Goal: Task Accomplishment & Management: Manage account settings

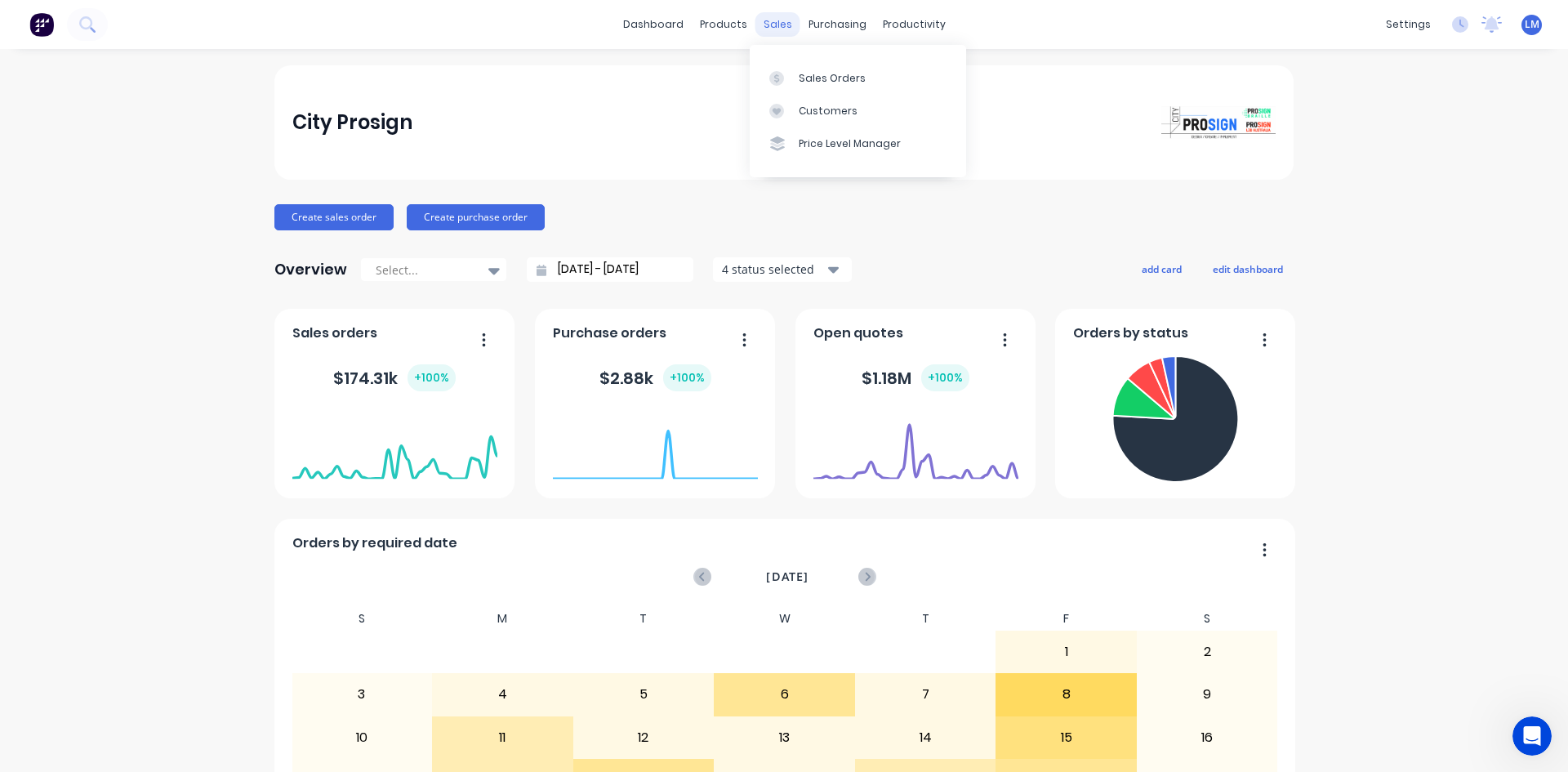
click at [774, 21] on div "sales" at bounding box center [778, 24] width 45 height 24
click at [823, 71] on div "Sales Orders" at bounding box center [832, 78] width 67 height 15
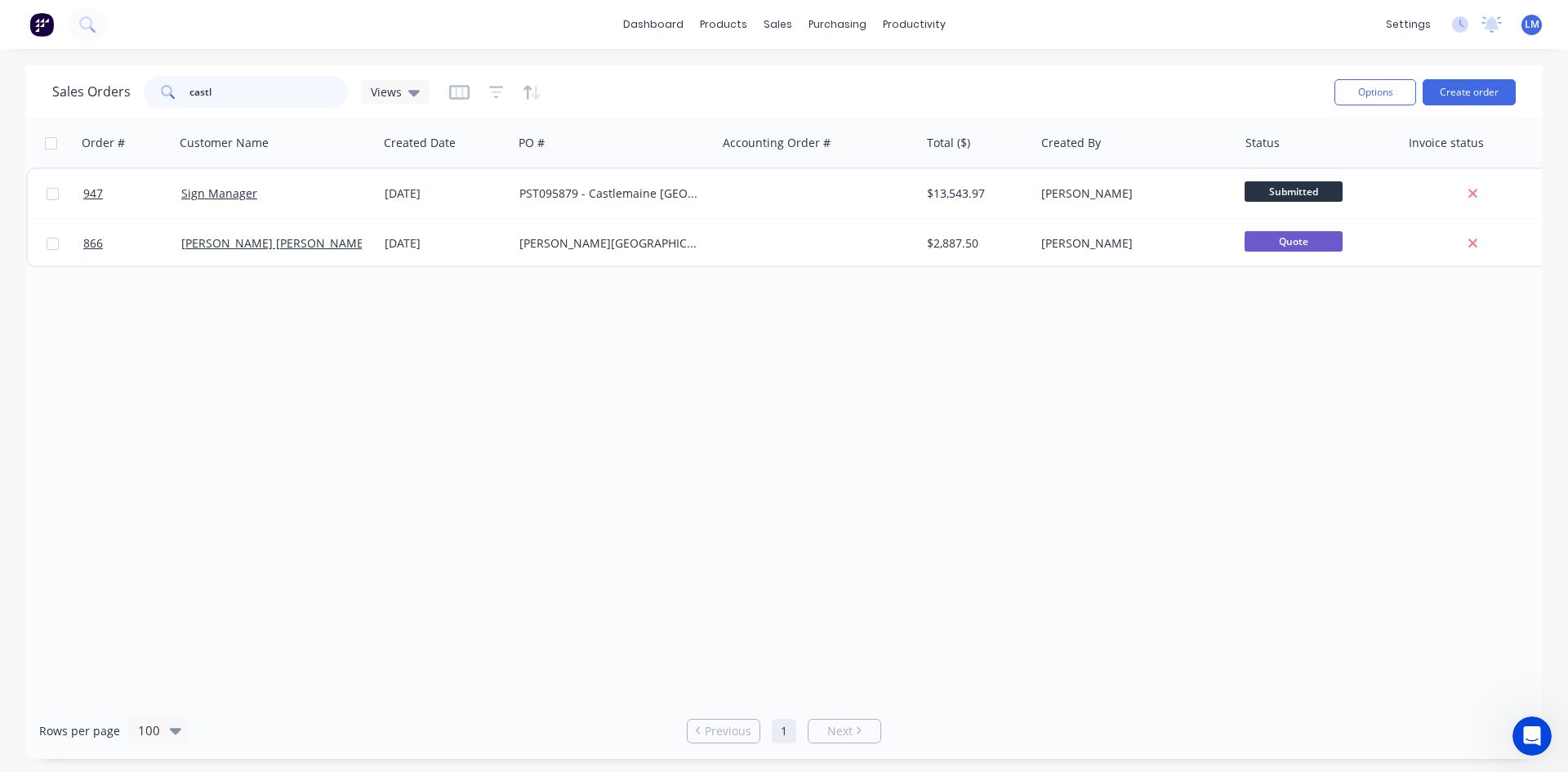
drag, startPoint x: 224, startPoint y: 94, endPoint x: 136, endPoint y: 89, distance: 88.1
click at [136, 89] on div "Sales Orders castl Views" at bounding box center [240, 93] width 377 height 33
type input "mg"
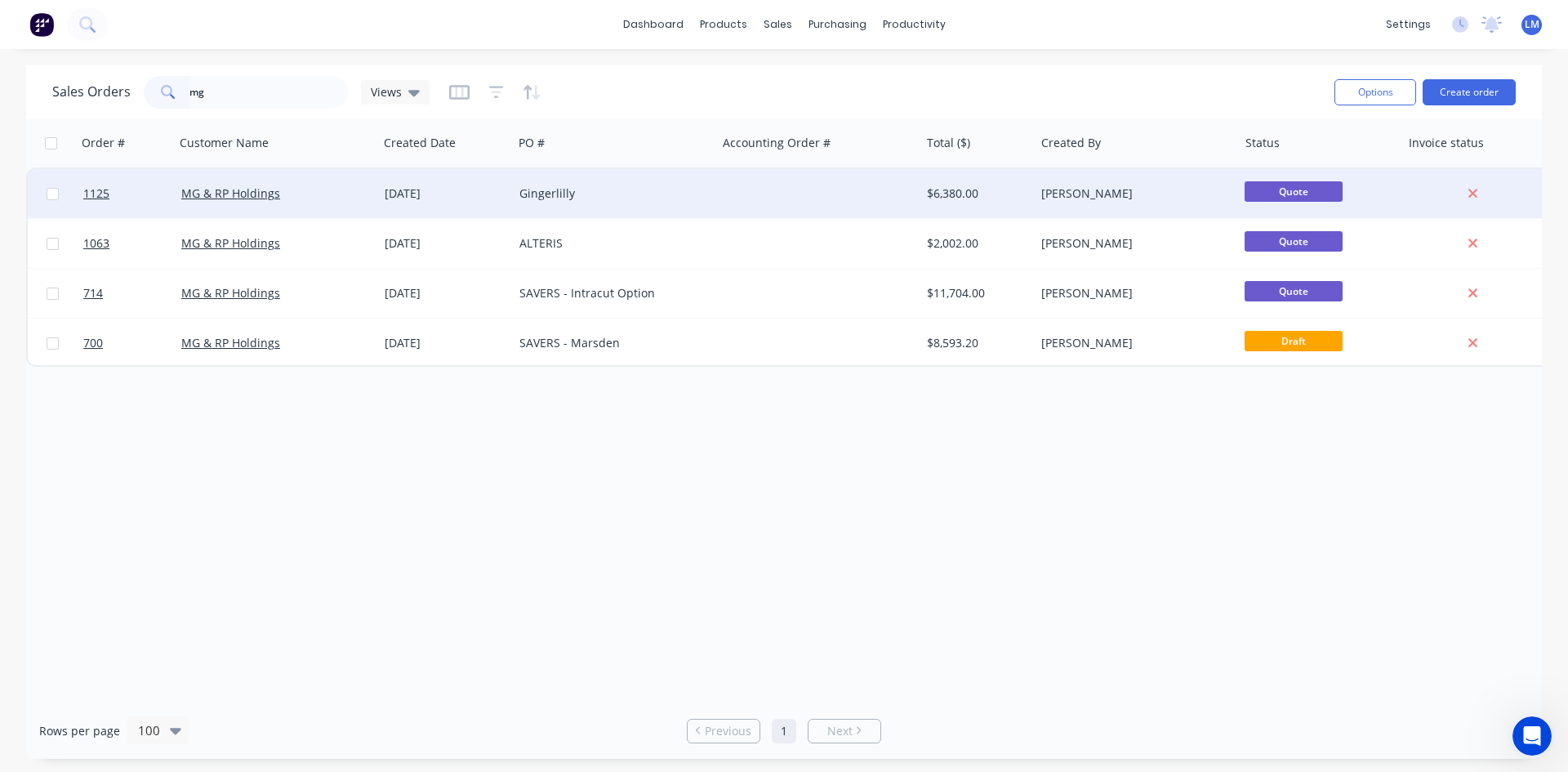
click at [612, 202] on div "Gingerlilly" at bounding box center [614, 193] width 204 height 49
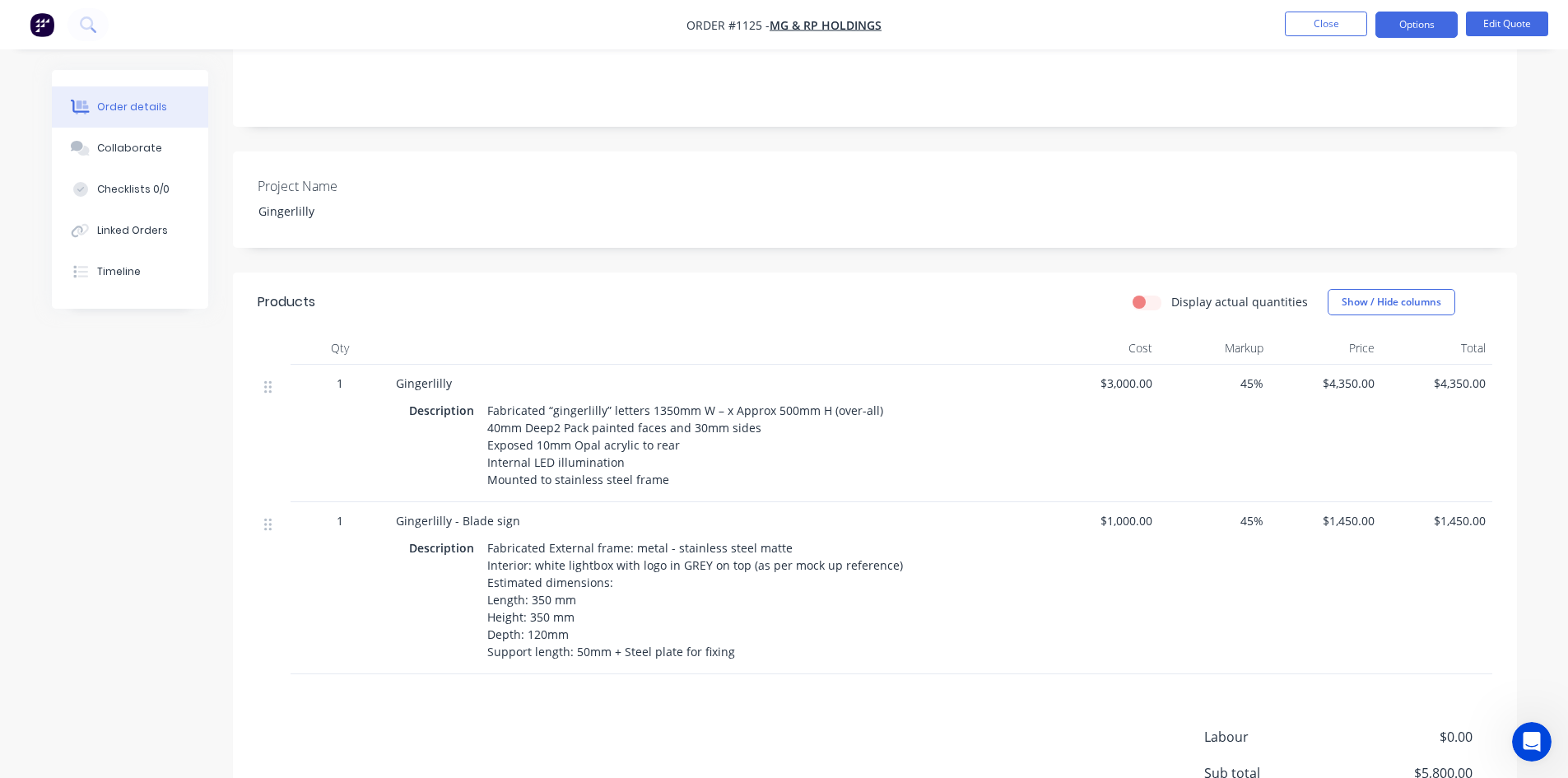
scroll to position [329, 0]
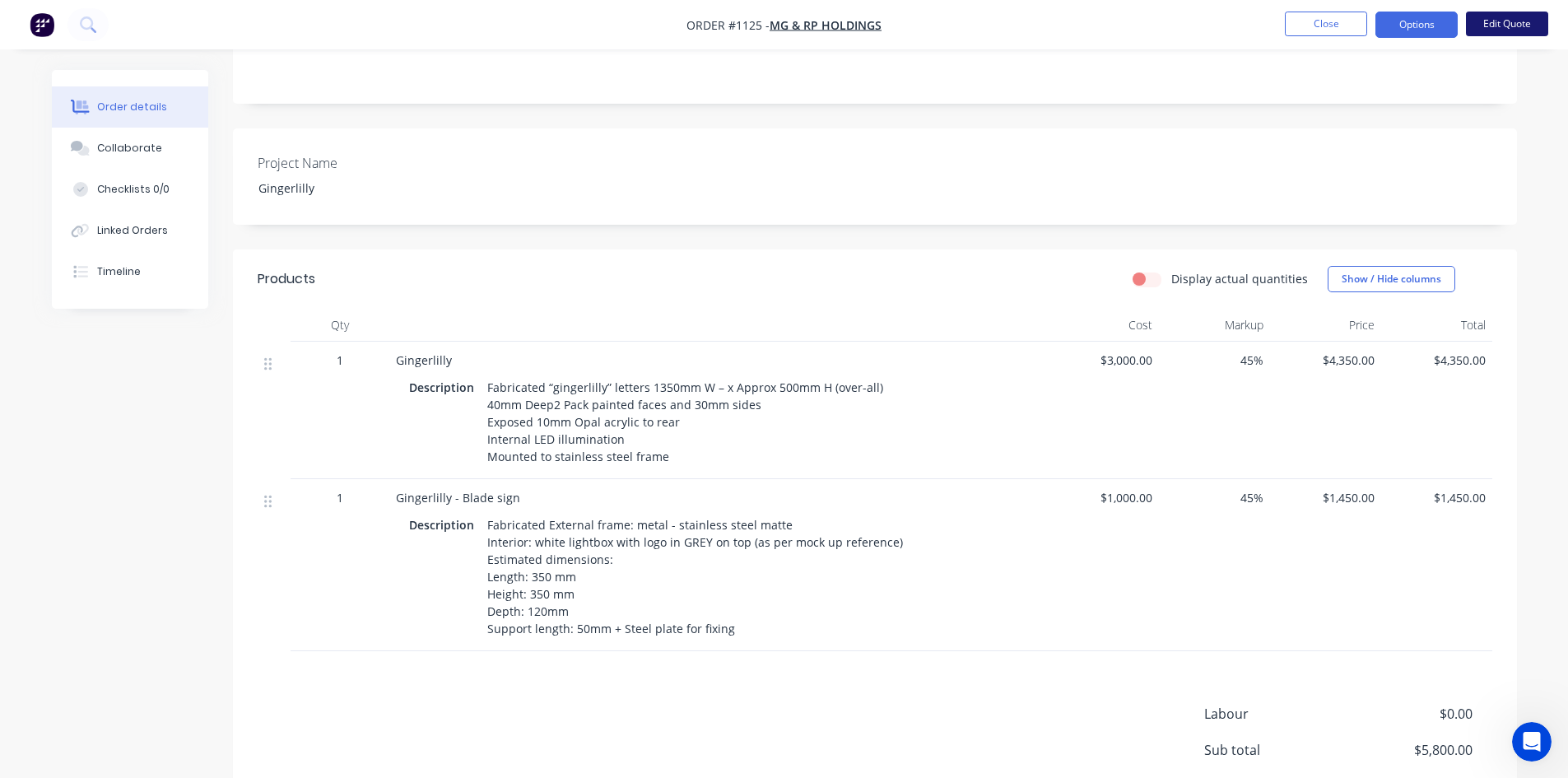
click at [1518, 24] on button "Edit Quote" at bounding box center [1508, 24] width 82 height 24
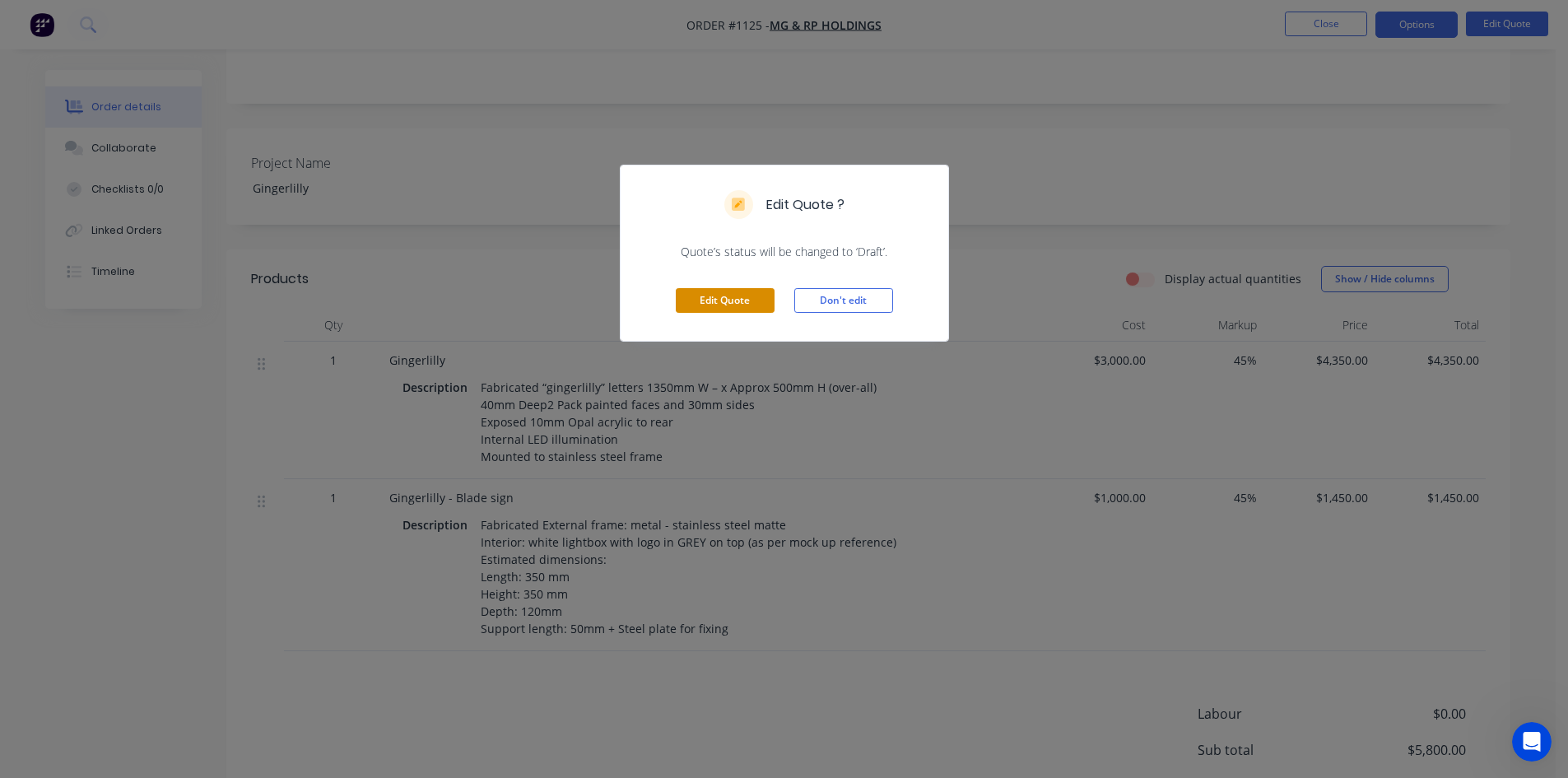
click at [722, 299] on button "Edit Quote" at bounding box center [725, 300] width 99 height 24
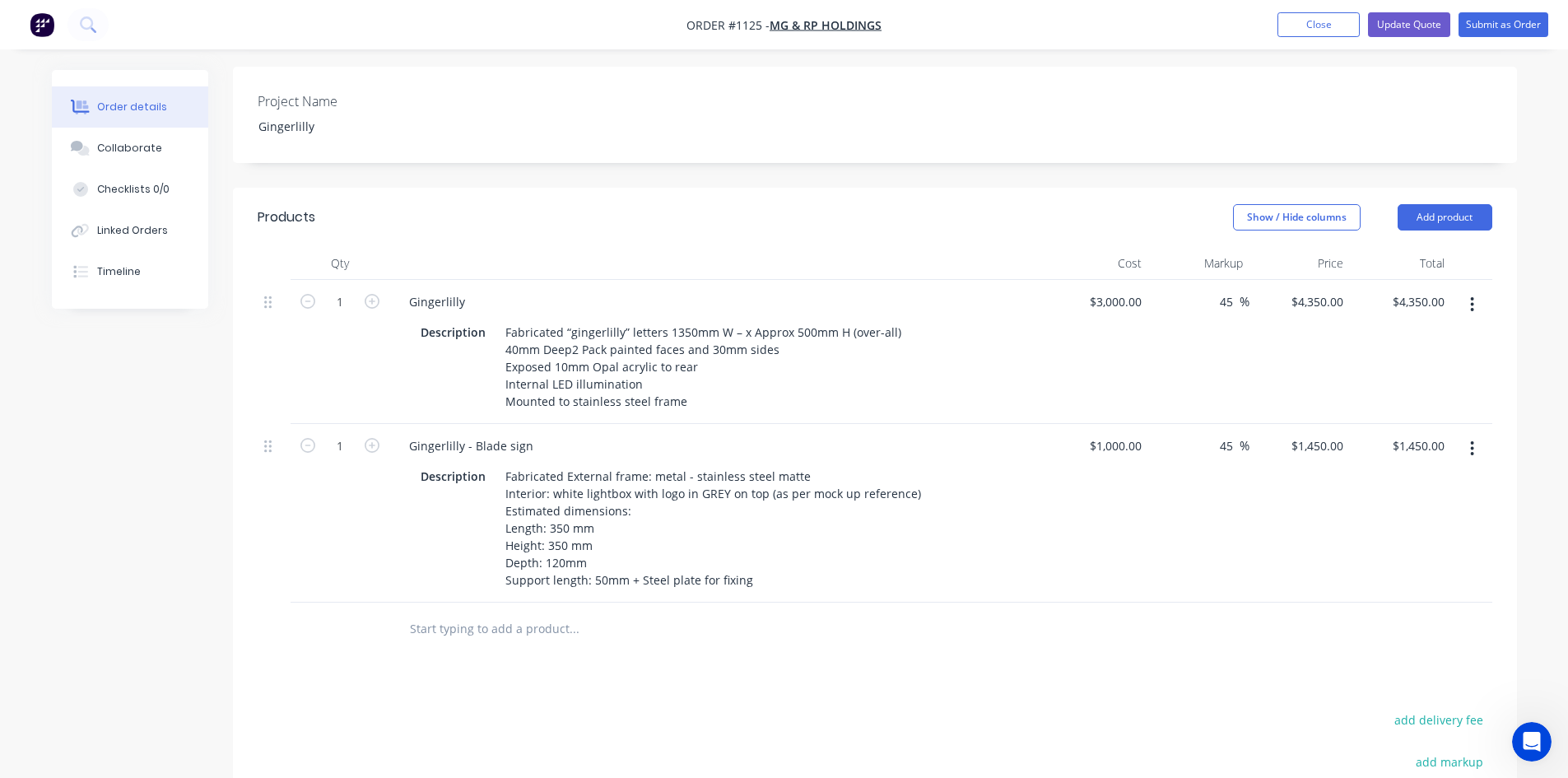
scroll to position [493, 0]
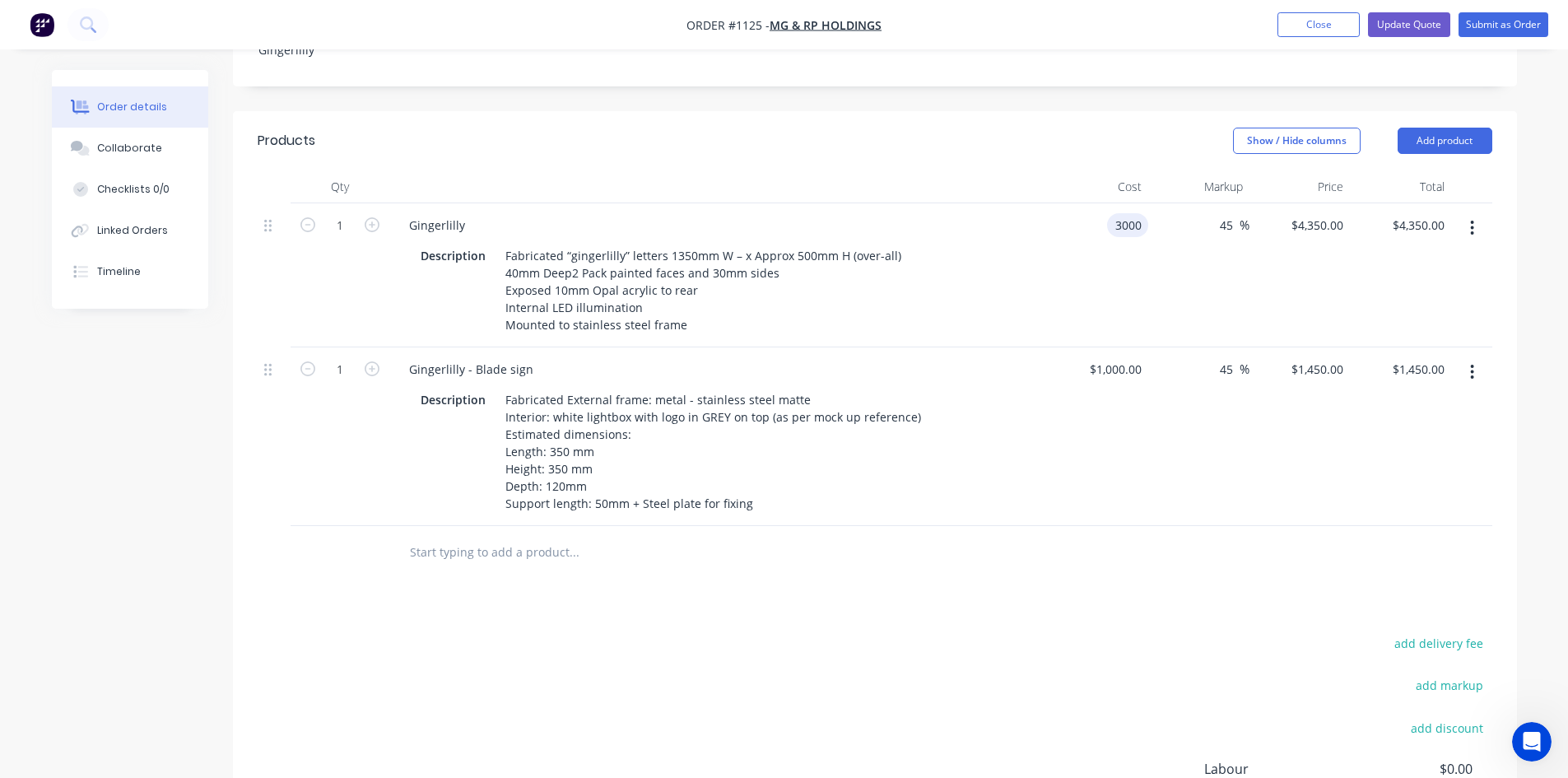
drag, startPoint x: 1097, startPoint y: 203, endPoint x: 1129, endPoint y: 207, distance: 32.2
click at [1129, 213] on input "3000" at bounding box center [1131, 224] width 35 height 24
type input "$2,700.00"
type input "$3,915.00"
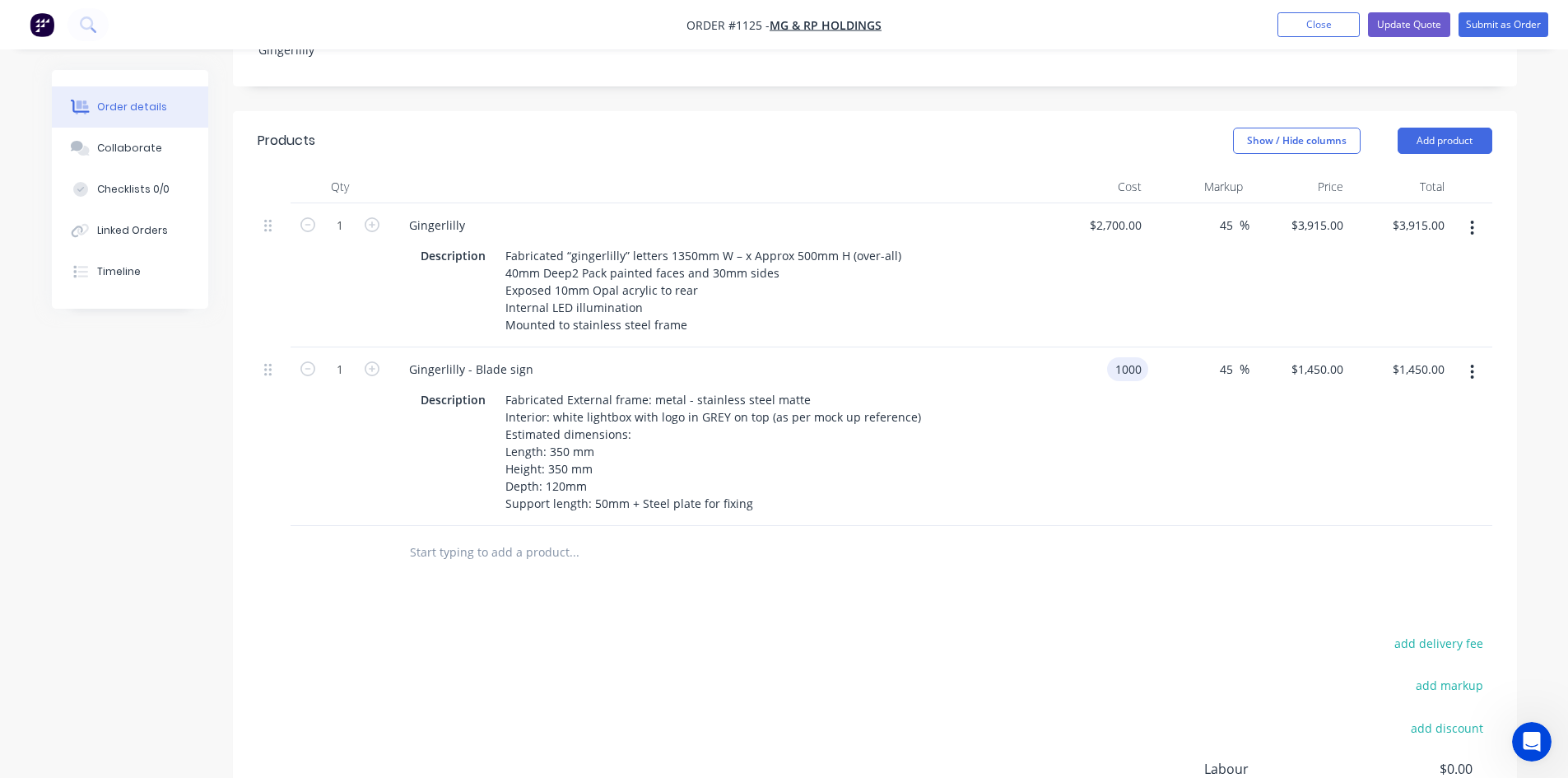
drag, startPoint x: 1098, startPoint y: 343, endPoint x: 1179, endPoint y: 357, distance: 82.2
click at [1178, 357] on div "1 Gingerlilly - Blade sign Description Fabricated External frame: metal - stain…" at bounding box center [875, 437] width 1235 height 179
type input "$800.00"
type input "$1,160.00"
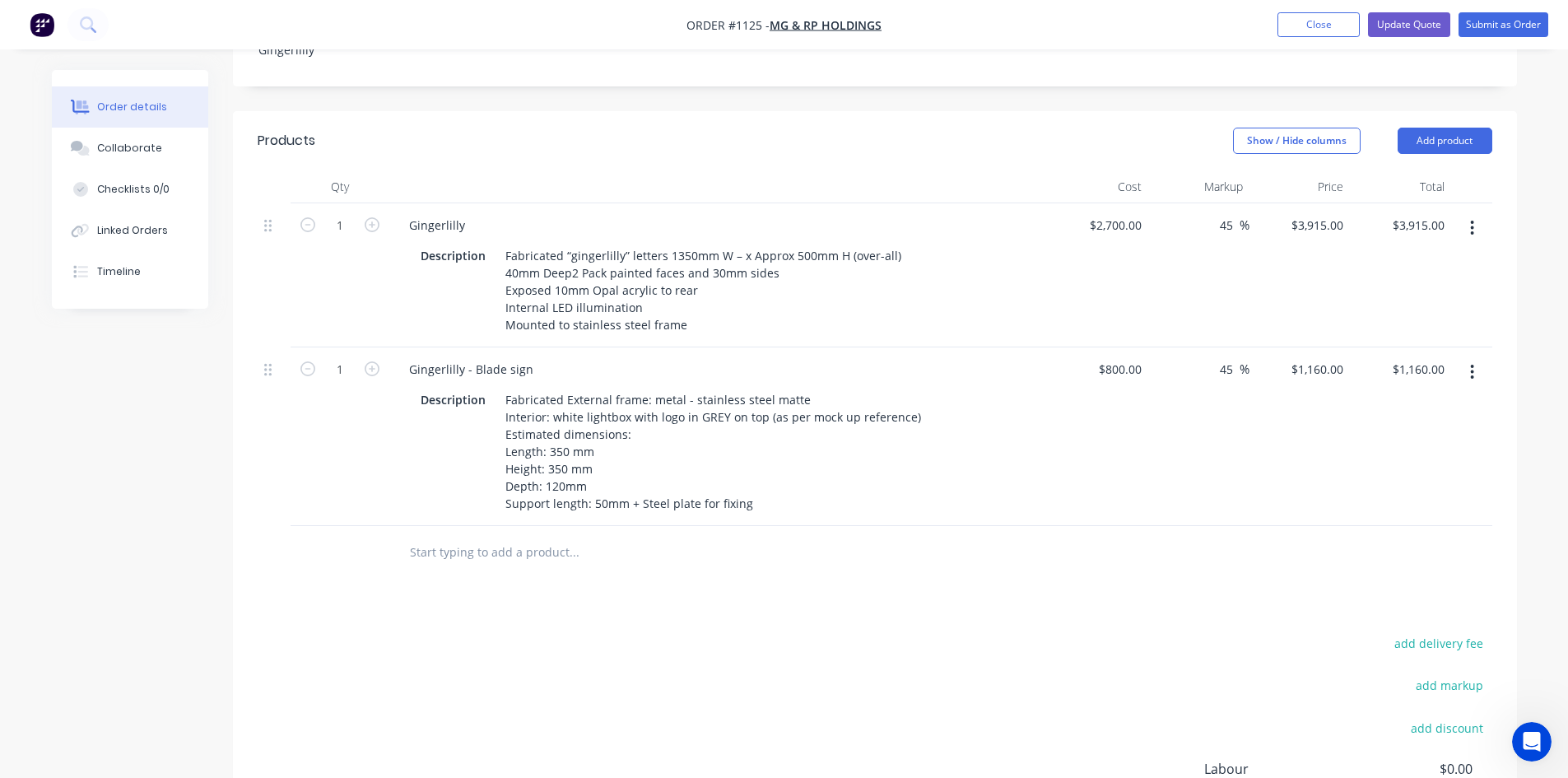
click at [1053, 590] on div "Products Show / Hide columns Add product Qty Cost Markup Price Total 1 Gingerli…" at bounding box center [875, 542] width 1284 height 864
click at [1231, 357] on input "45" at bounding box center [1229, 368] width 22 height 24
click at [1185, 579] on div "Products Show / Hide columns Add product Qty Cost Markup Price Total 1 Gingerli…" at bounding box center [875, 542] width 1284 height 864
click at [1230, 213] on input "45" at bounding box center [1229, 224] width 22 height 24
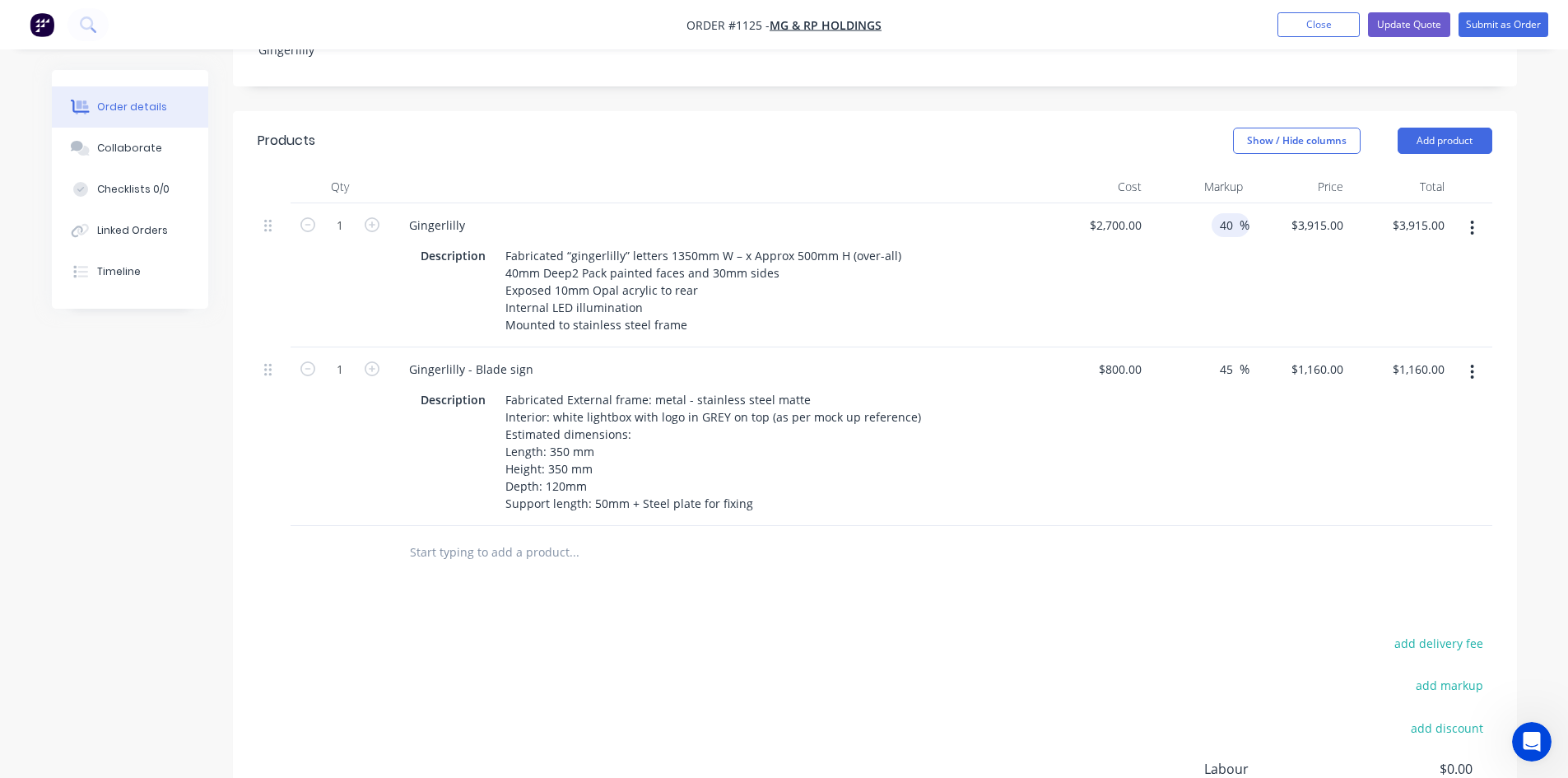
type input "40"
type input "$3,780.00"
click at [1154, 594] on div "Products Show / Hide columns Add product Qty Cost Markup Price Total 1 Gingerli…" at bounding box center [875, 542] width 1284 height 864
click at [1419, 26] on button "Update Quote" at bounding box center [1409, 24] width 82 height 24
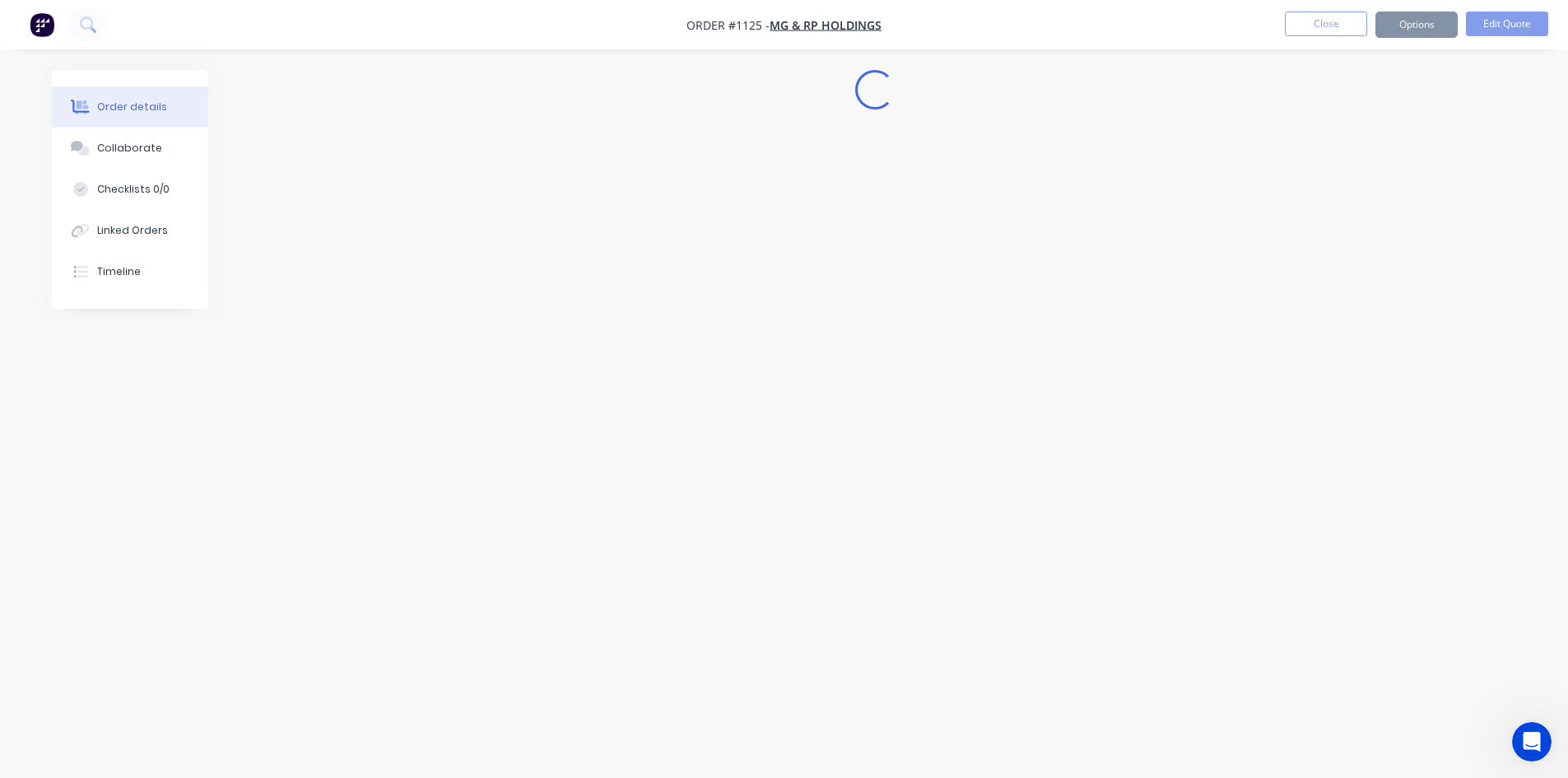
scroll to position [0, 0]
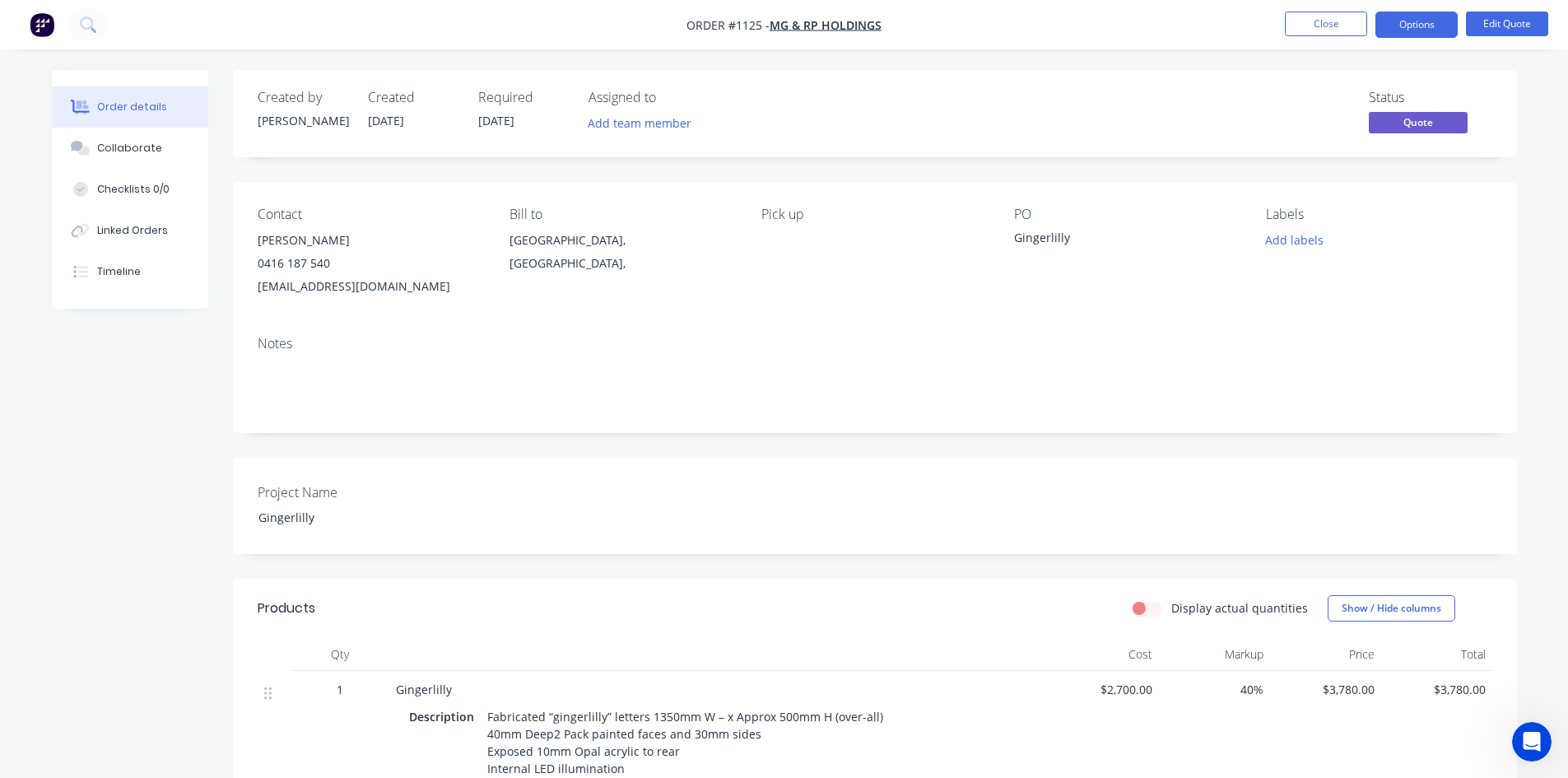
click at [1419, 26] on button "Options" at bounding box center [1417, 24] width 82 height 26
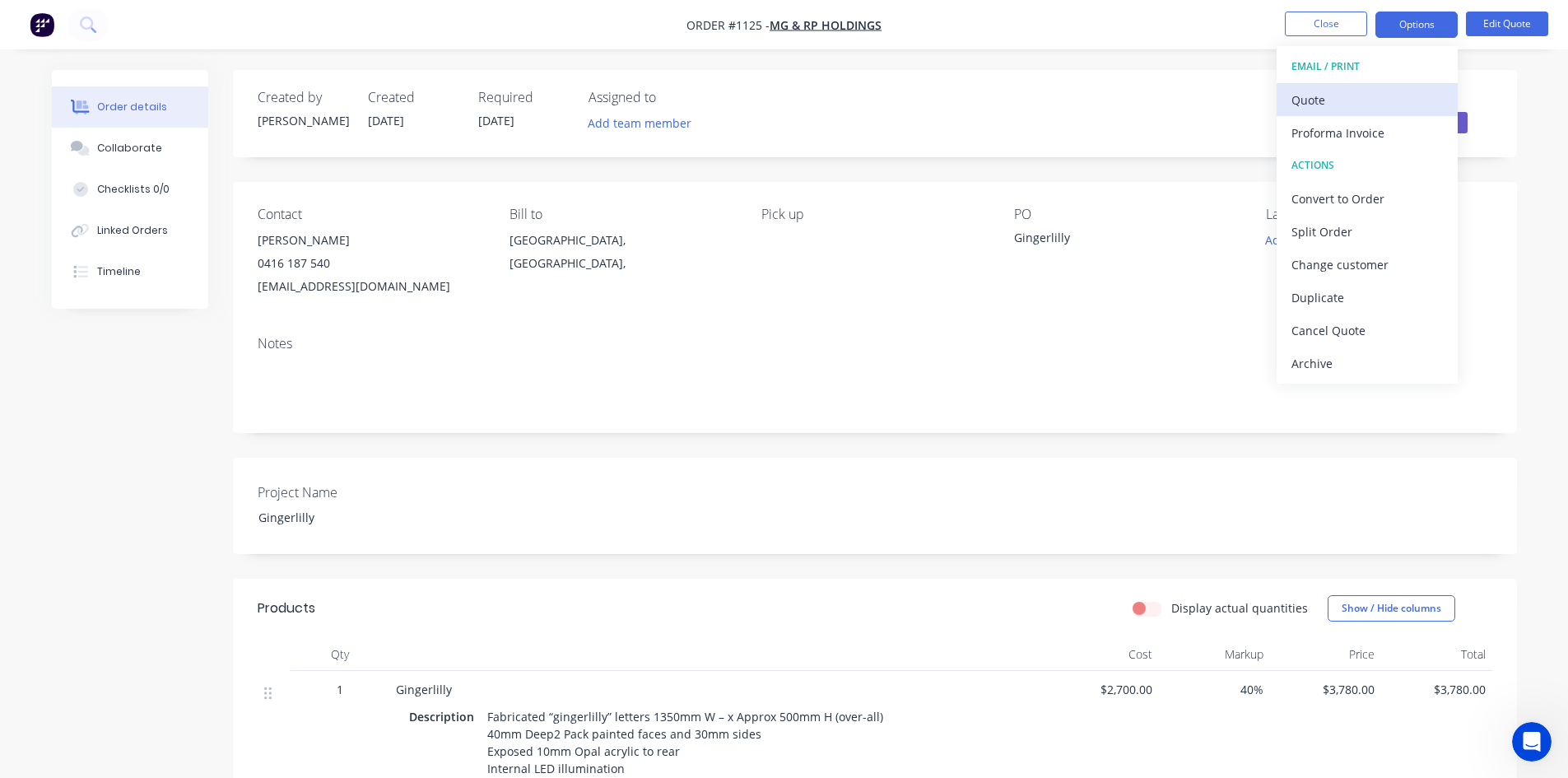
click at [1350, 101] on div "Quote" at bounding box center [1367, 100] width 151 height 24
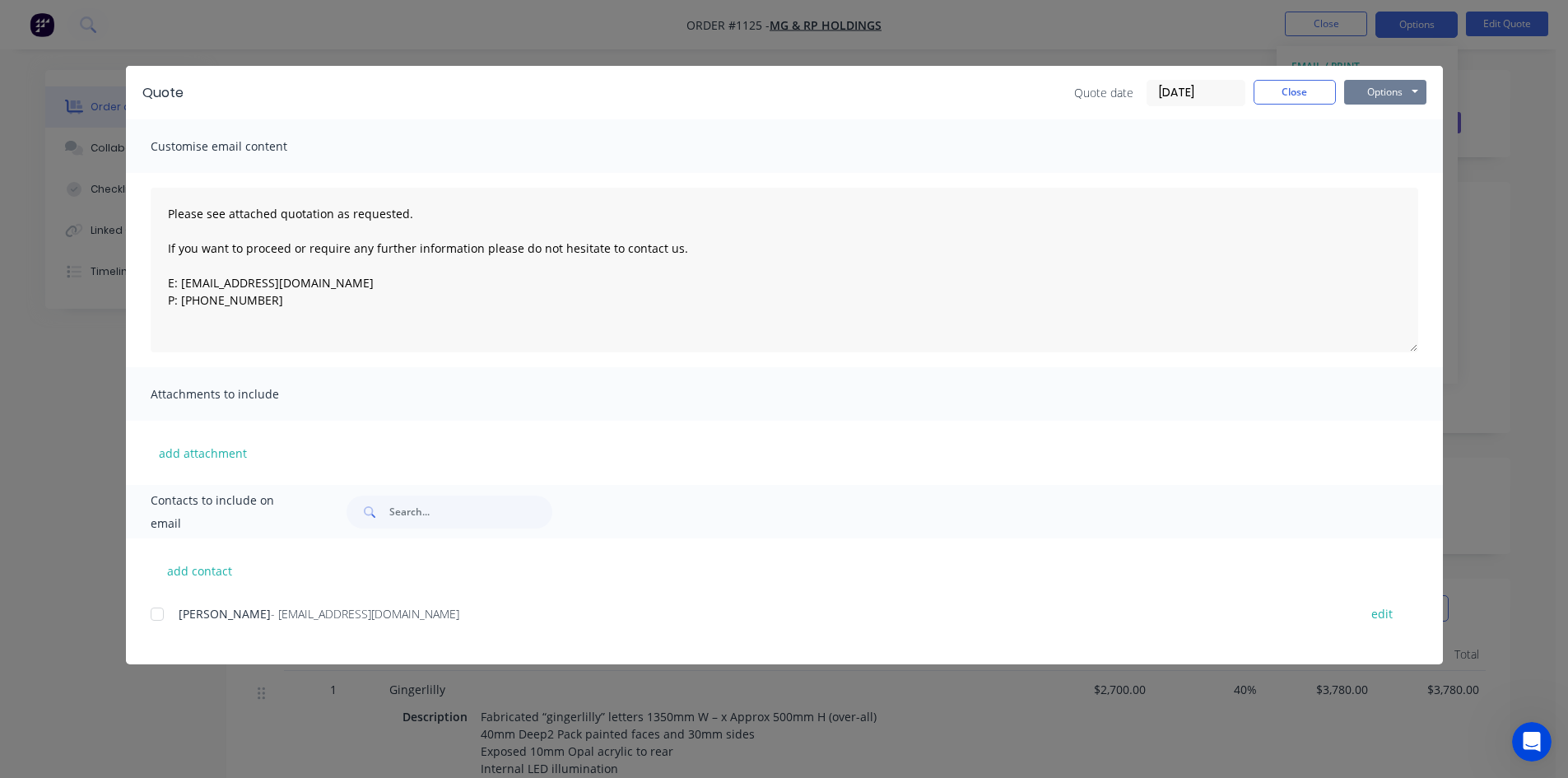
click at [1353, 93] on button "Options" at bounding box center [1385, 92] width 82 height 24
click at [1388, 152] on button "Print" at bounding box center [1397, 148] width 106 height 27
click at [1274, 105] on div "Quote date [DATE] Close Options Preview Print Email" at bounding box center [1250, 93] width 352 height 26
click at [1295, 88] on button "Close" at bounding box center [1295, 92] width 82 height 24
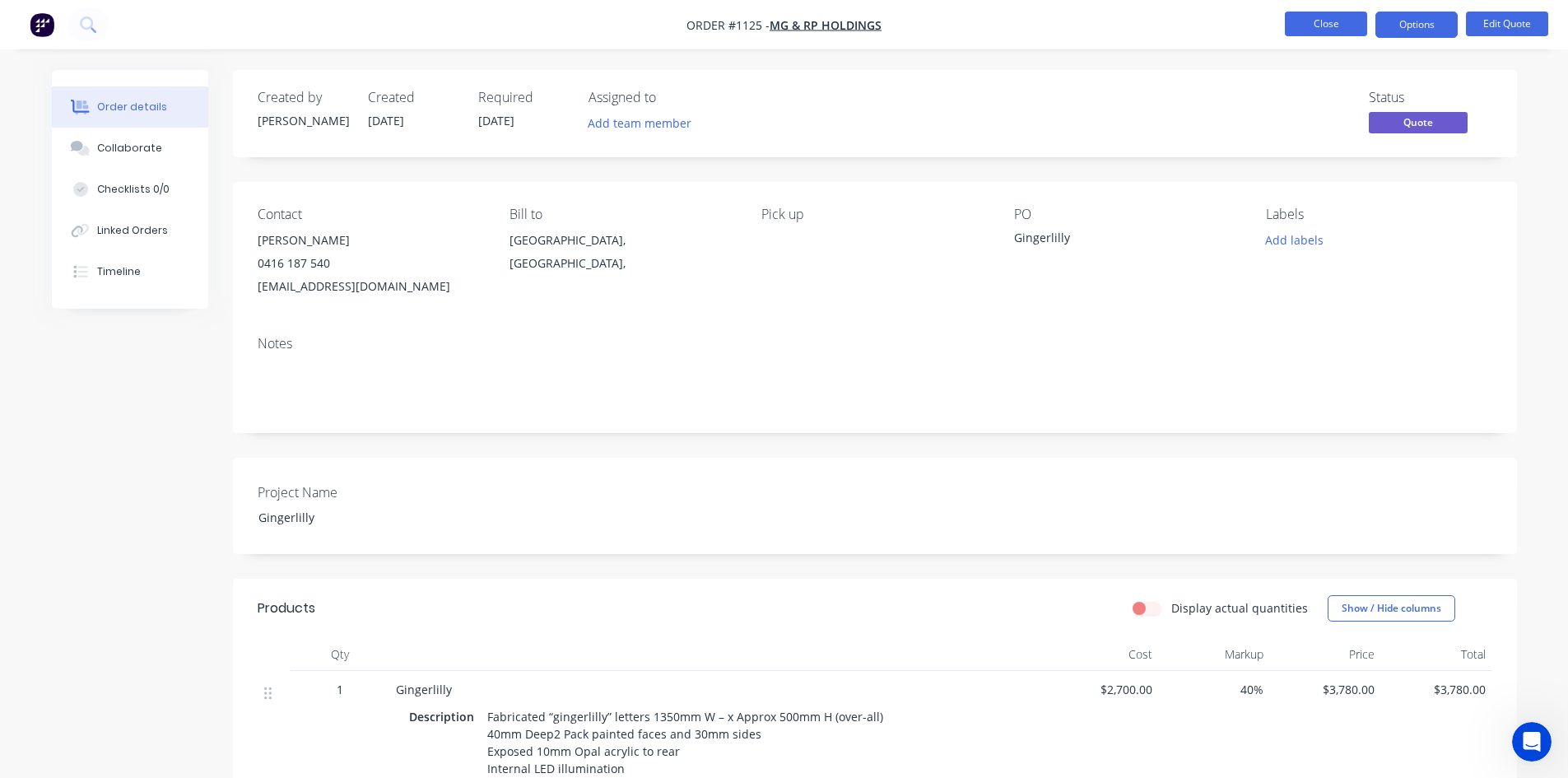
click at [1317, 26] on button "Close" at bounding box center [1326, 24] width 82 height 24
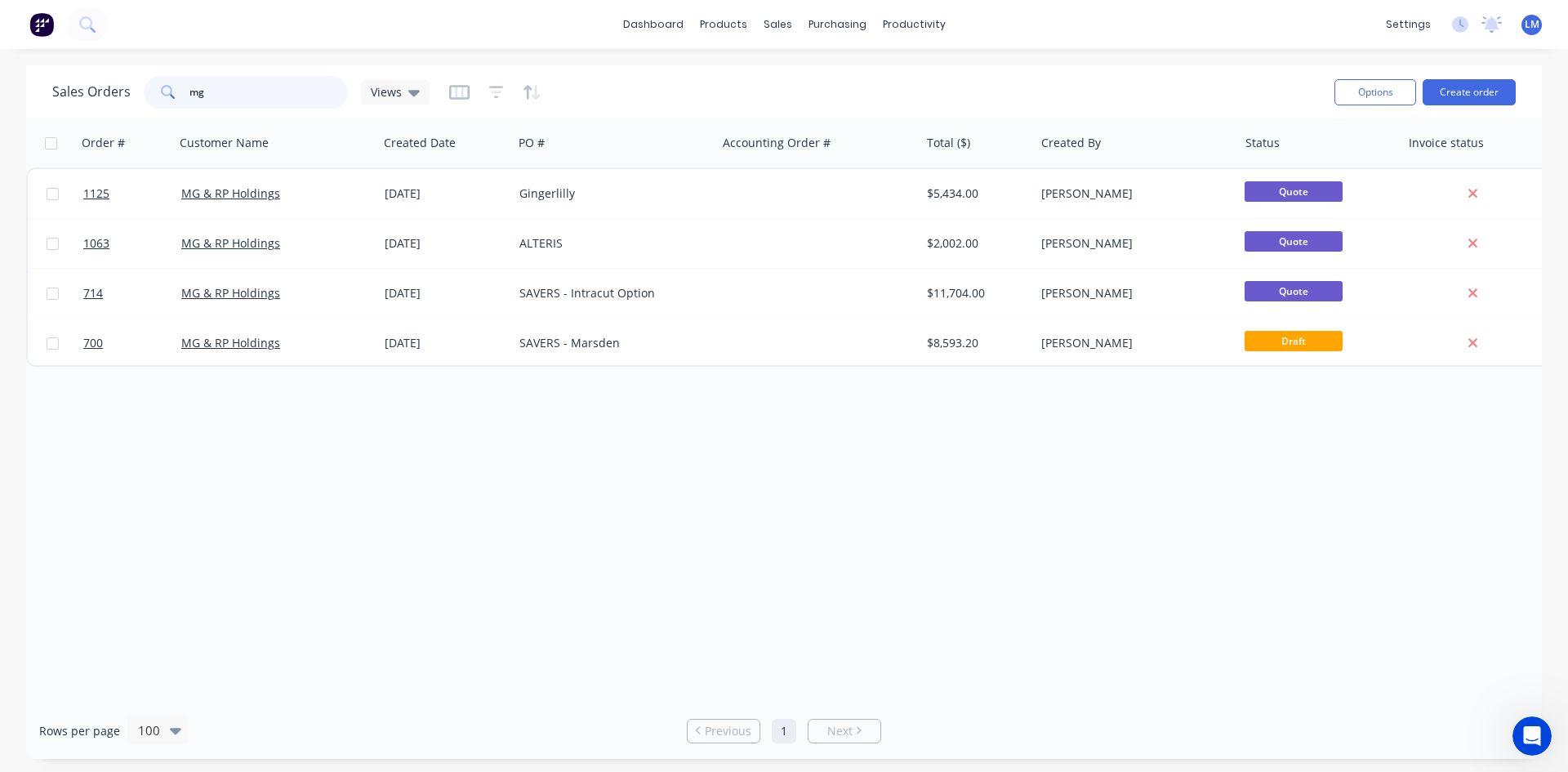
drag, startPoint x: 237, startPoint y: 94, endPoint x: 165, endPoint y: 94, distance: 72.0
click at [165, 94] on div "mg" at bounding box center [246, 93] width 204 height 33
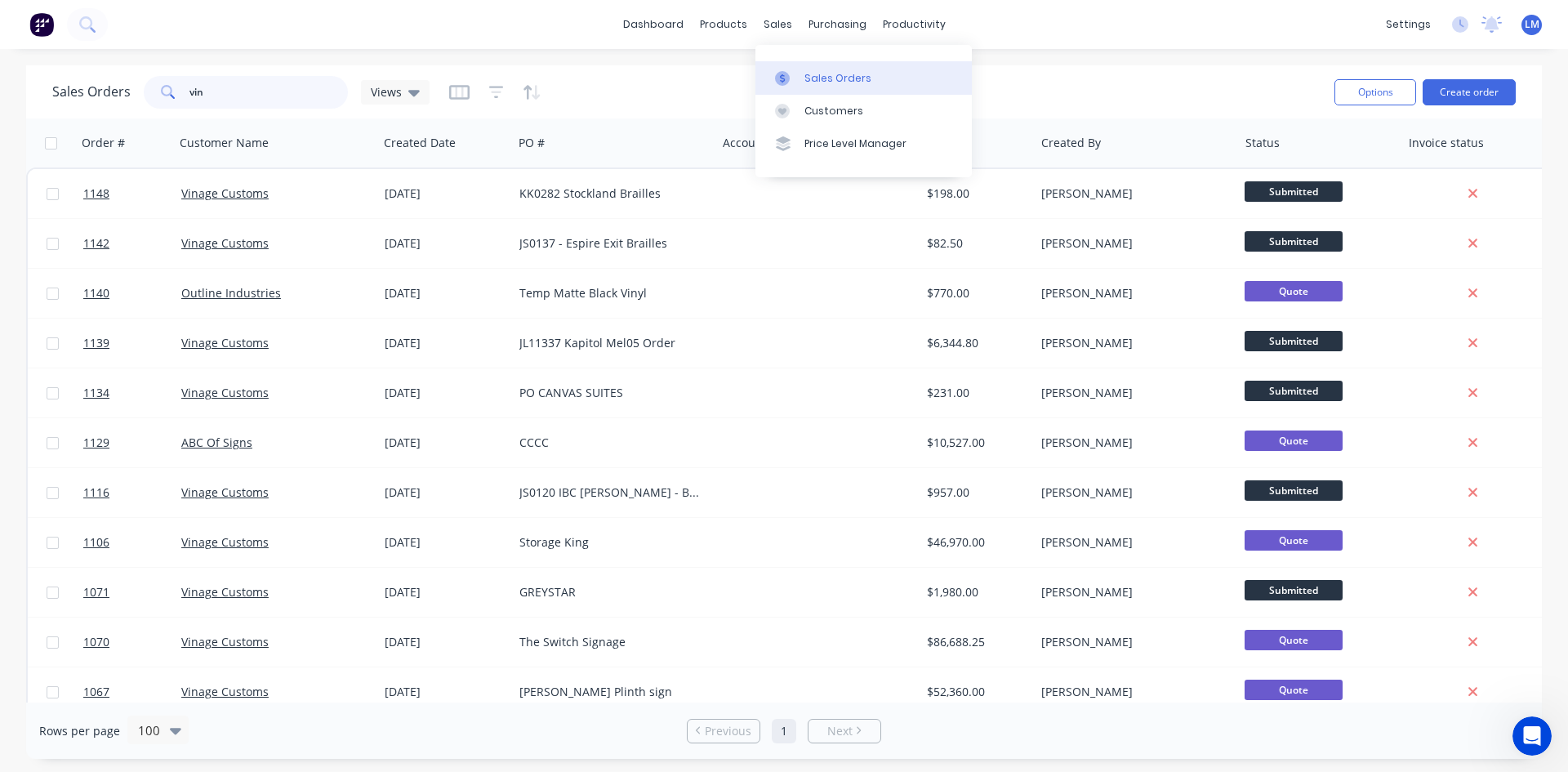
type input "vin"
click at [808, 74] on div "Sales Orders" at bounding box center [837, 78] width 67 height 15
click at [837, 113] on div "Customers" at bounding box center [833, 111] width 59 height 15
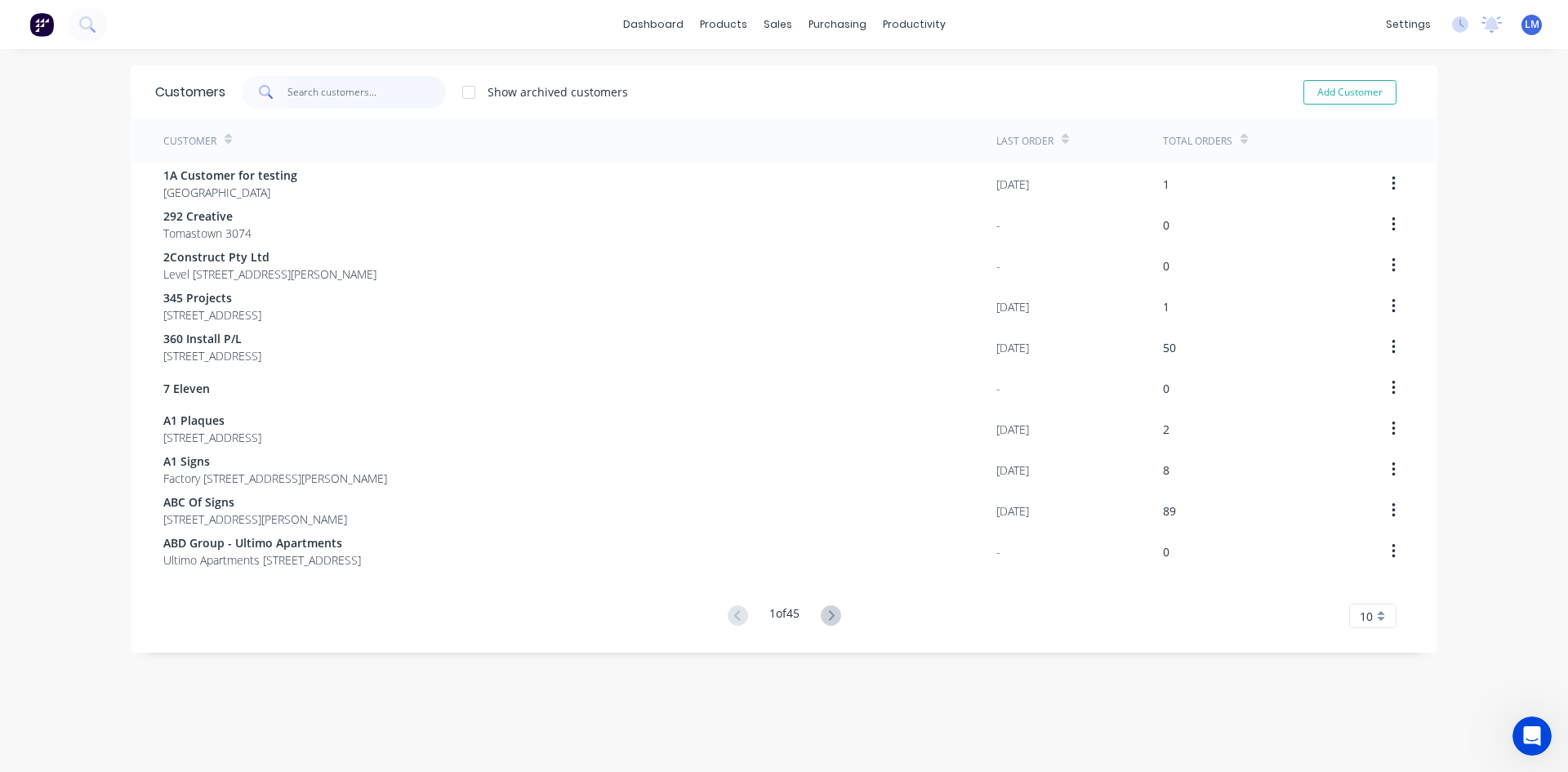
click at [318, 88] on input "text" at bounding box center [367, 93] width 159 height 33
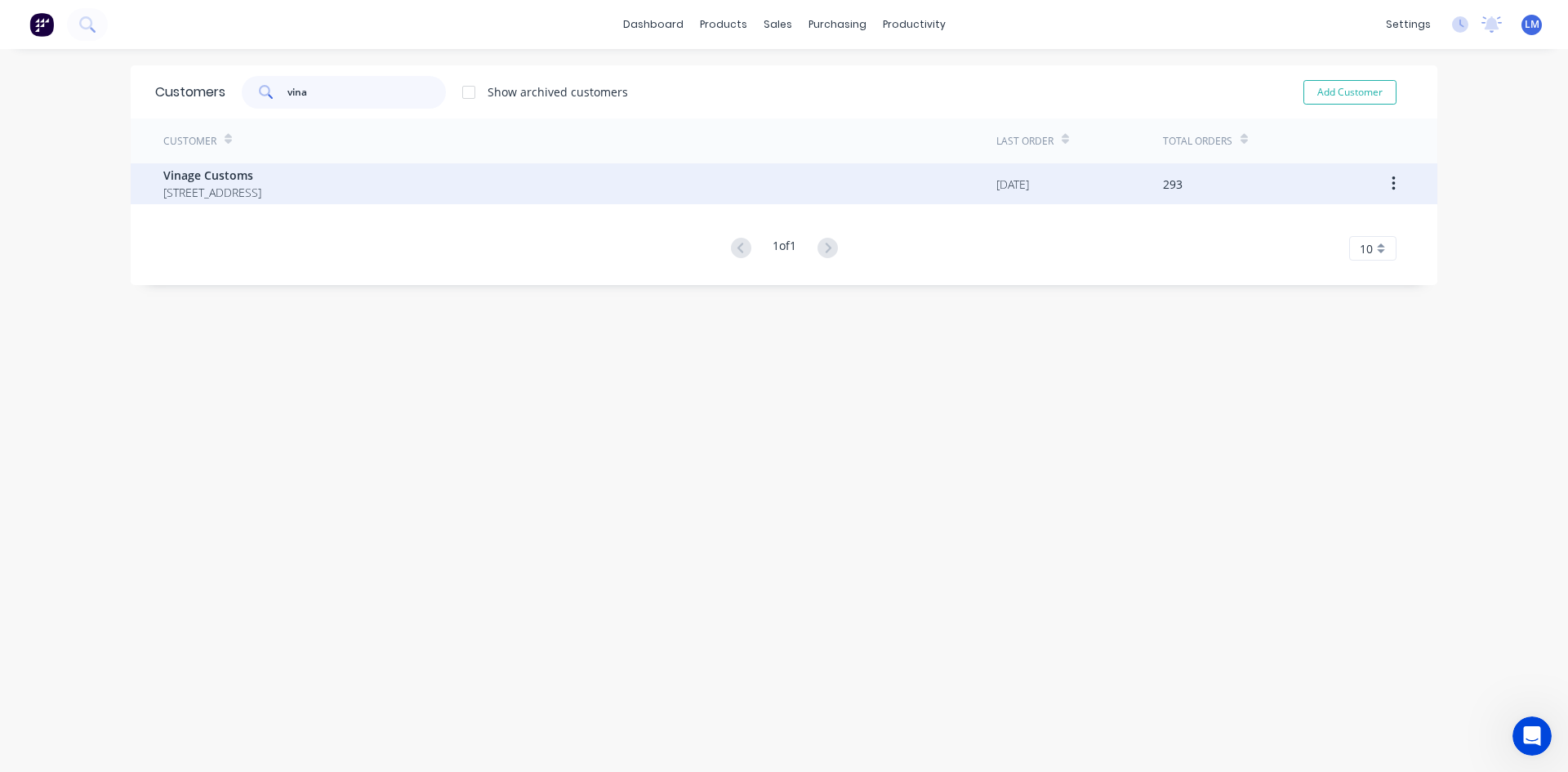
type input "vina"
click at [221, 178] on span "Vinage Customs" at bounding box center [211, 175] width 98 height 17
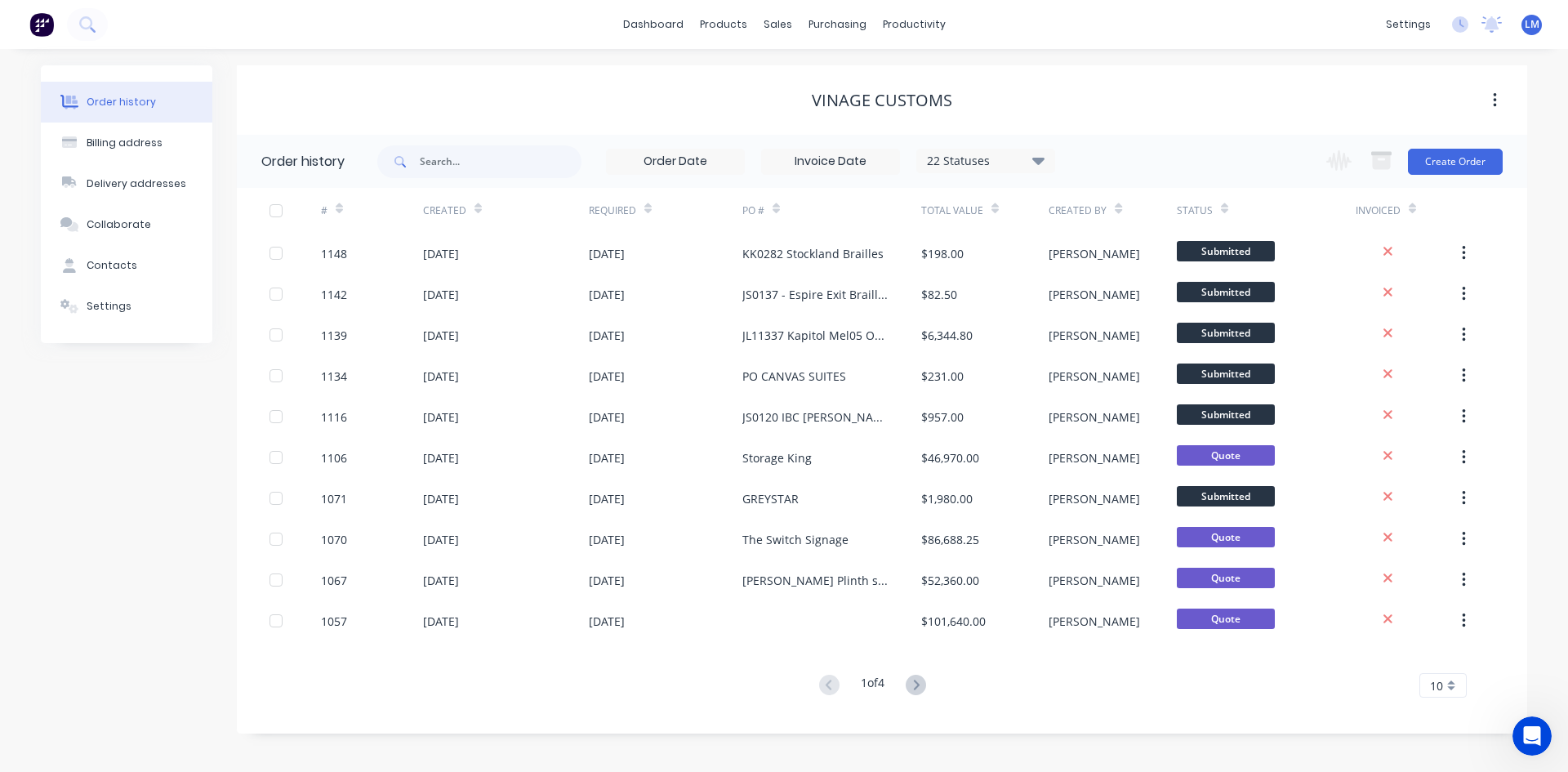
click at [1040, 159] on icon at bounding box center [1038, 160] width 12 height 7
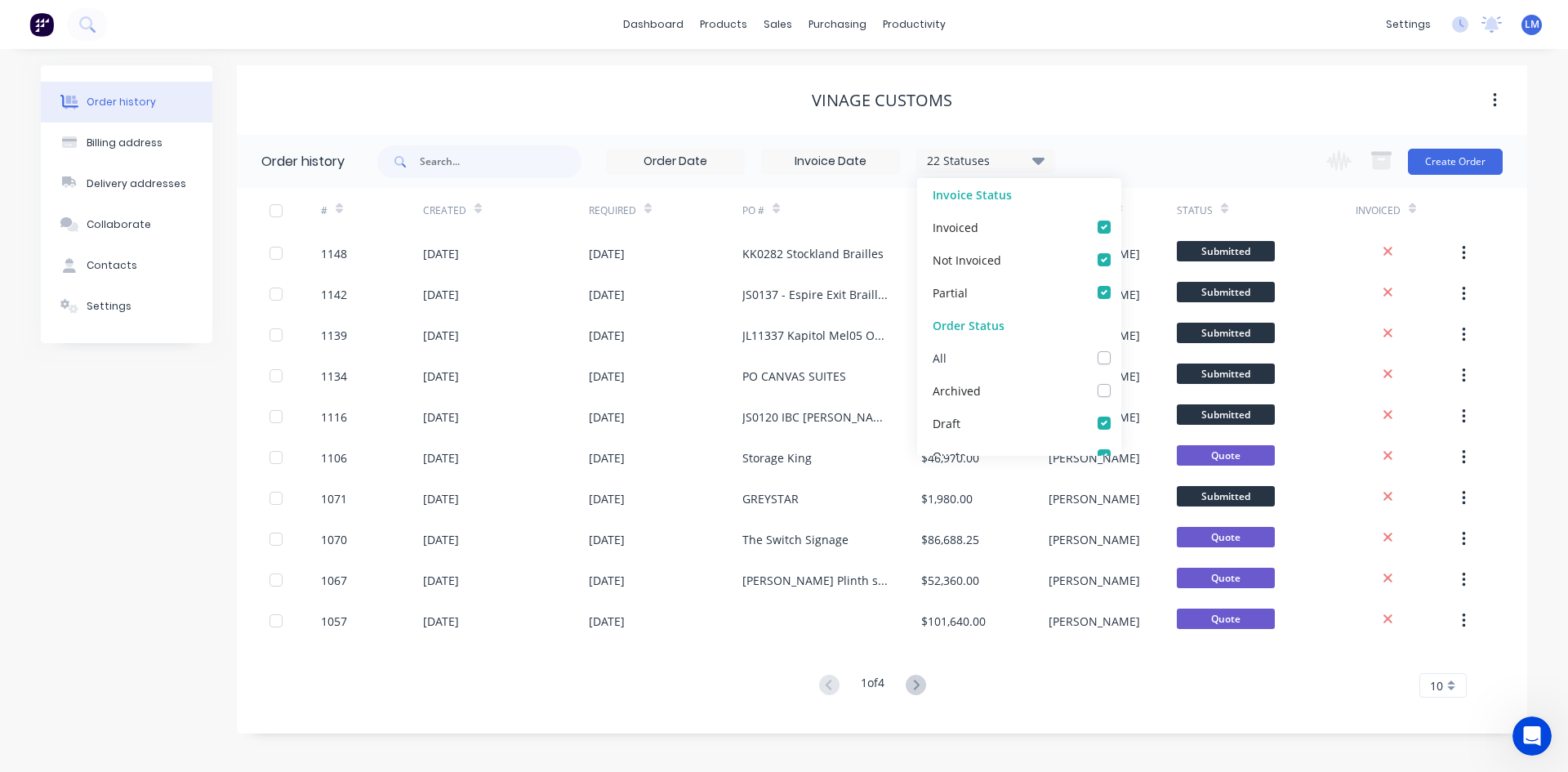
click at [1120, 348] on label at bounding box center [1120, 348] width 0 height 0
click at [1120, 359] on input "checkbox" at bounding box center [1126, 356] width 13 height 16
checkbox input "true"
click at [501, 170] on input "text" at bounding box center [500, 162] width 162 height 33
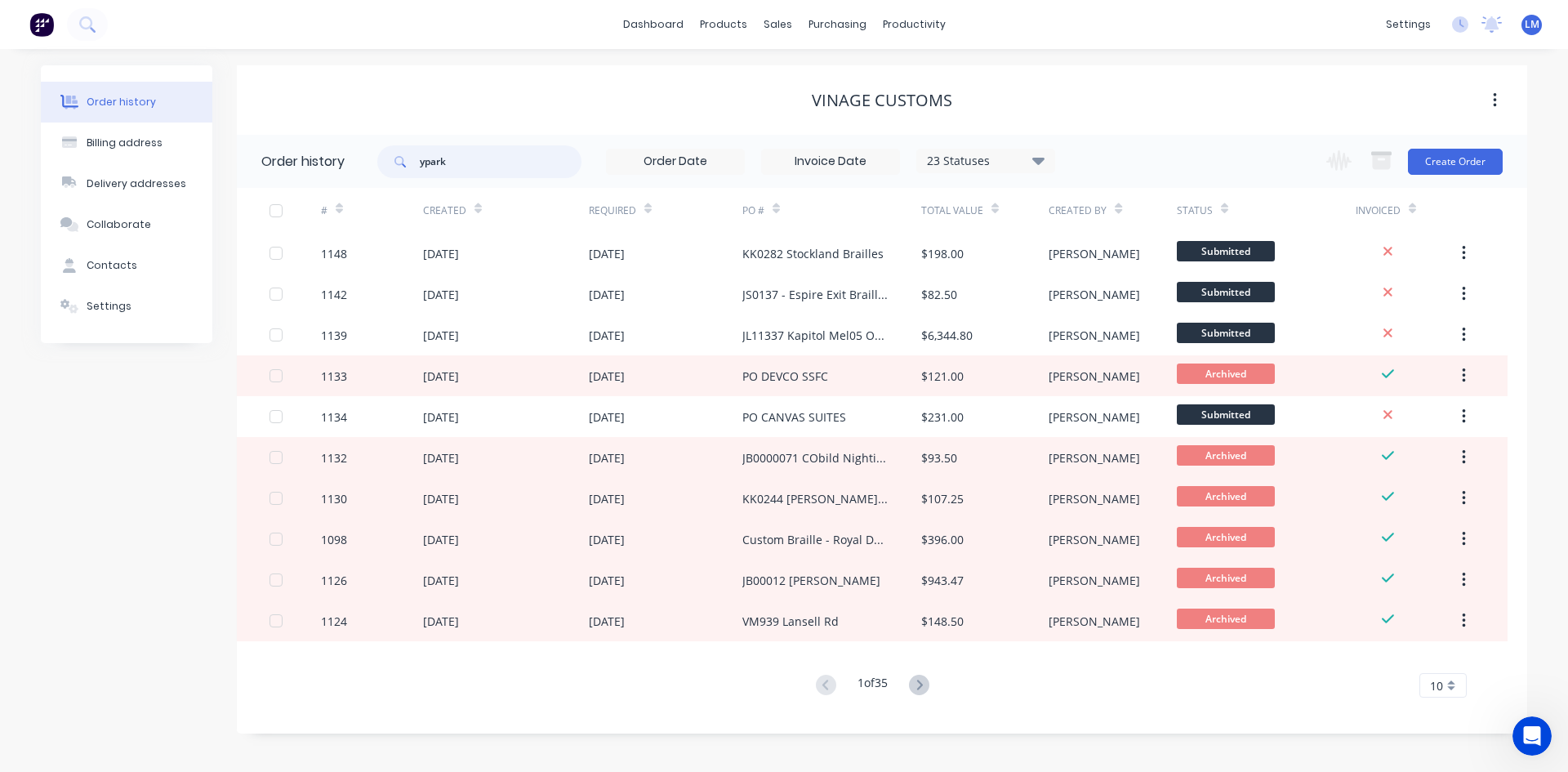
type input "ypark"
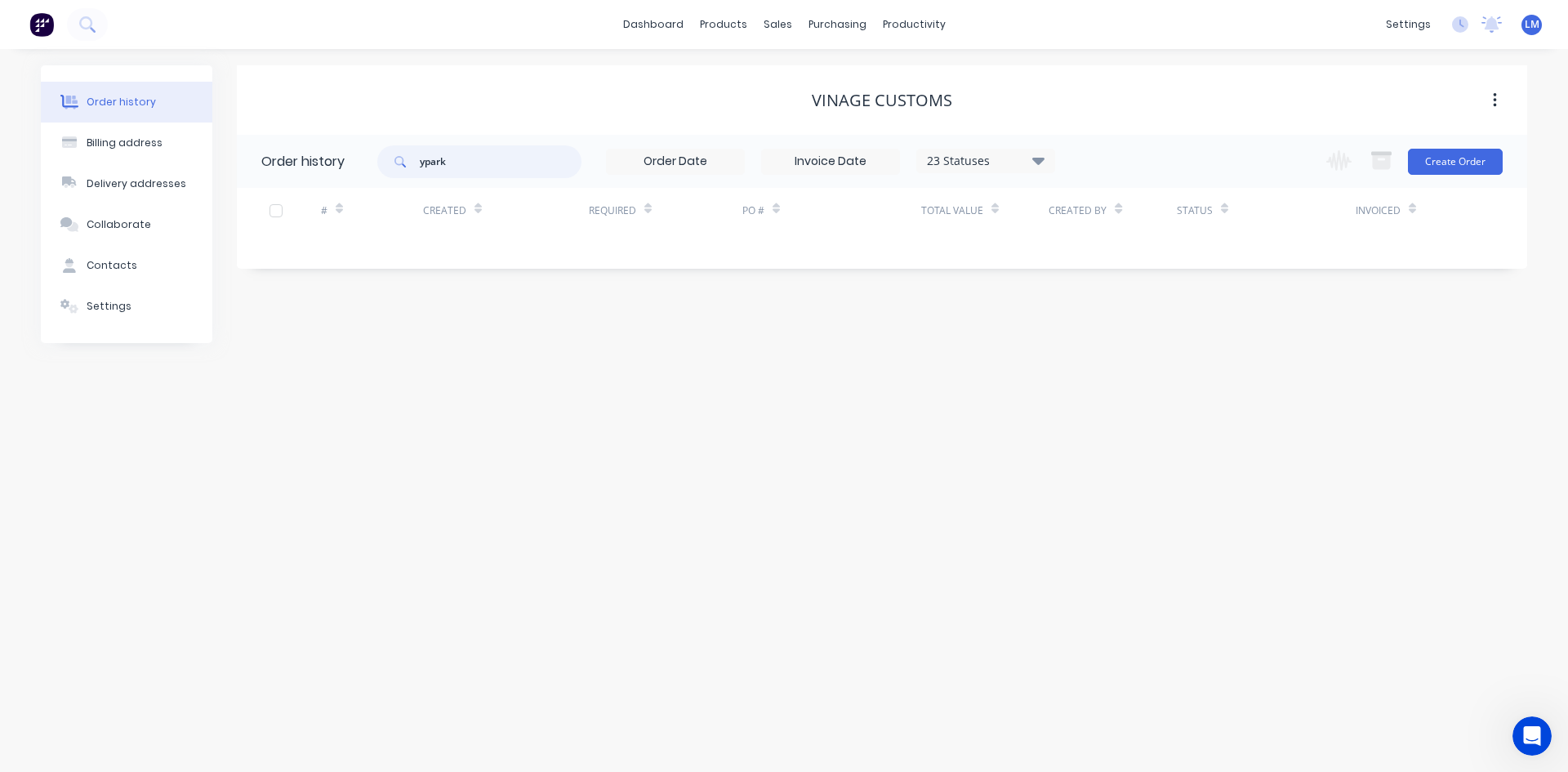
drag, startPoint x: 479, startPoint y: 157, endPoint x: 374, endPoint y: 169, distance: 105.7
click at [374, 169] on header "Order history ypark 23 Statuses Invoice Status Invoiced Not Invoiced Partial Or…" at bounding box center [881, 161] width 1290 height 53
click at [670, 370] on div "Order history Billing address Delivery addresses Collaborate Contacts Settings …" at bounding box center [784, 411] width 1568 height 723
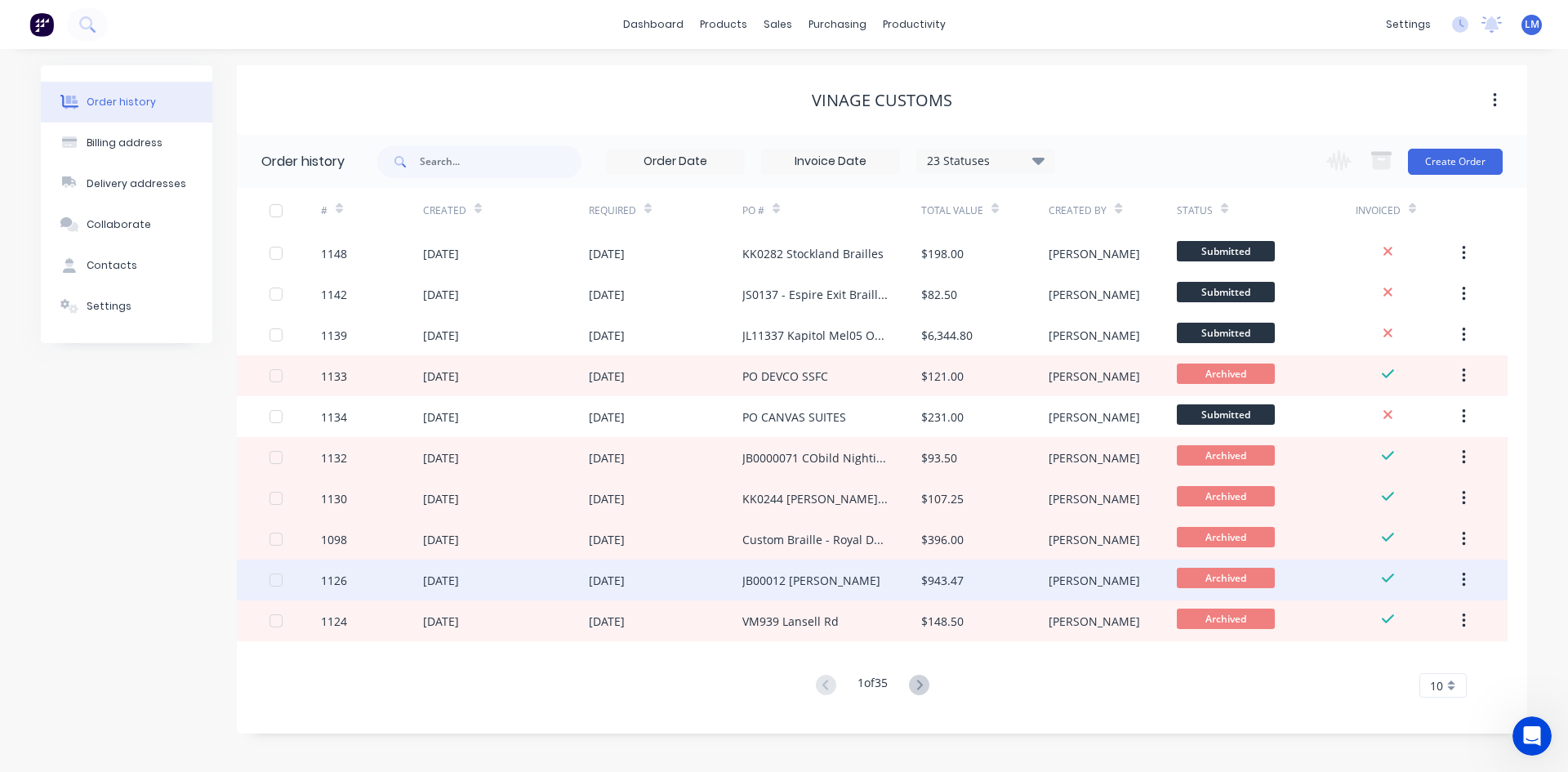
click at [892, 571] on div "JB00012 [PERSON_NAME]" at bounding box center [832, 580] width 178 height 41
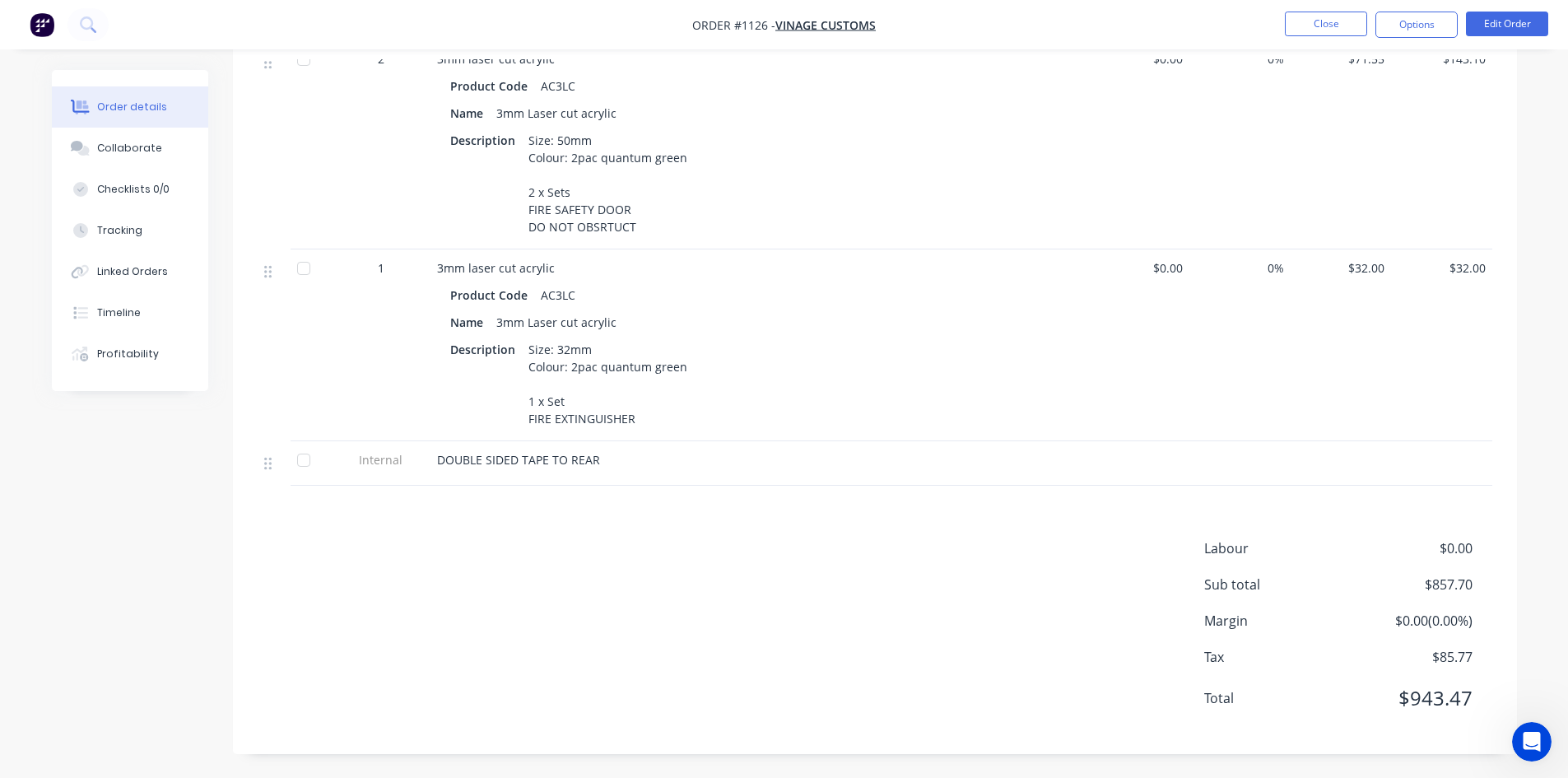
scroll to position [1207, 0]
click at [795, 552] on div "Labour $0.00 Sub total $857.70 Margin $0.00 ( 0.00 %) Tax $85.77 Total $943.47" at bounding box center [875, 632] width 1235 height 191
click at [921, 164] on div "Description Size: 50mm Colour: 2pac quantum green 2 x Sets FIRE SAFETY DOOR DO …" at bounding box center [760, 182] width 619 height 110
click at [1296, 22] on button "Close" at bounding box center [1326, 24] width 82 height 24
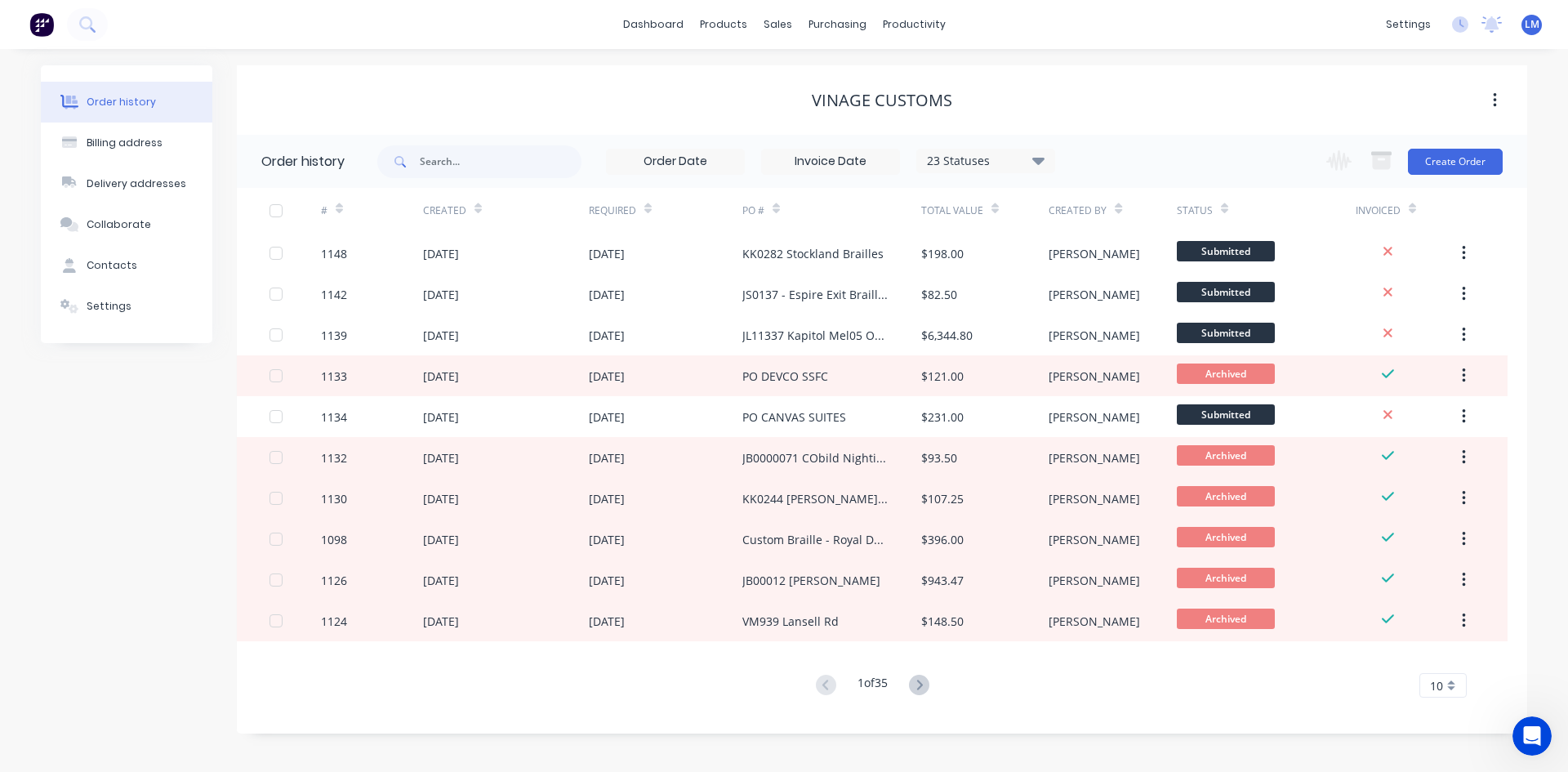
click at [47, 20] on img at bounding box center [42, 24] width 24 height 24
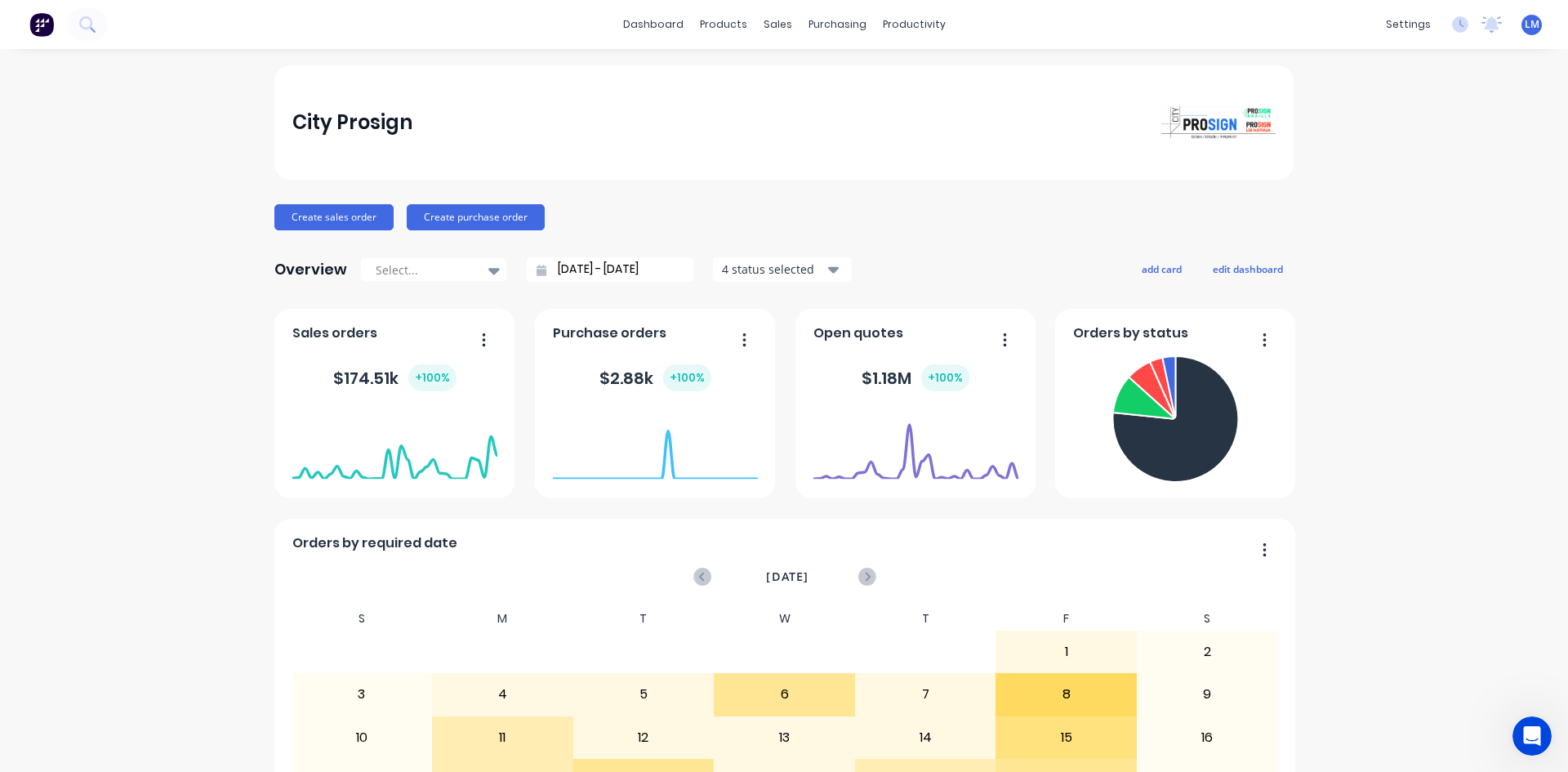
click at [1525, 28] on span "LM" at bounding box center [1532, 24] width 15 height 15
click at [1403, 205] on button "Sign out" at bounding box center [1430, 205] width 217 height 33
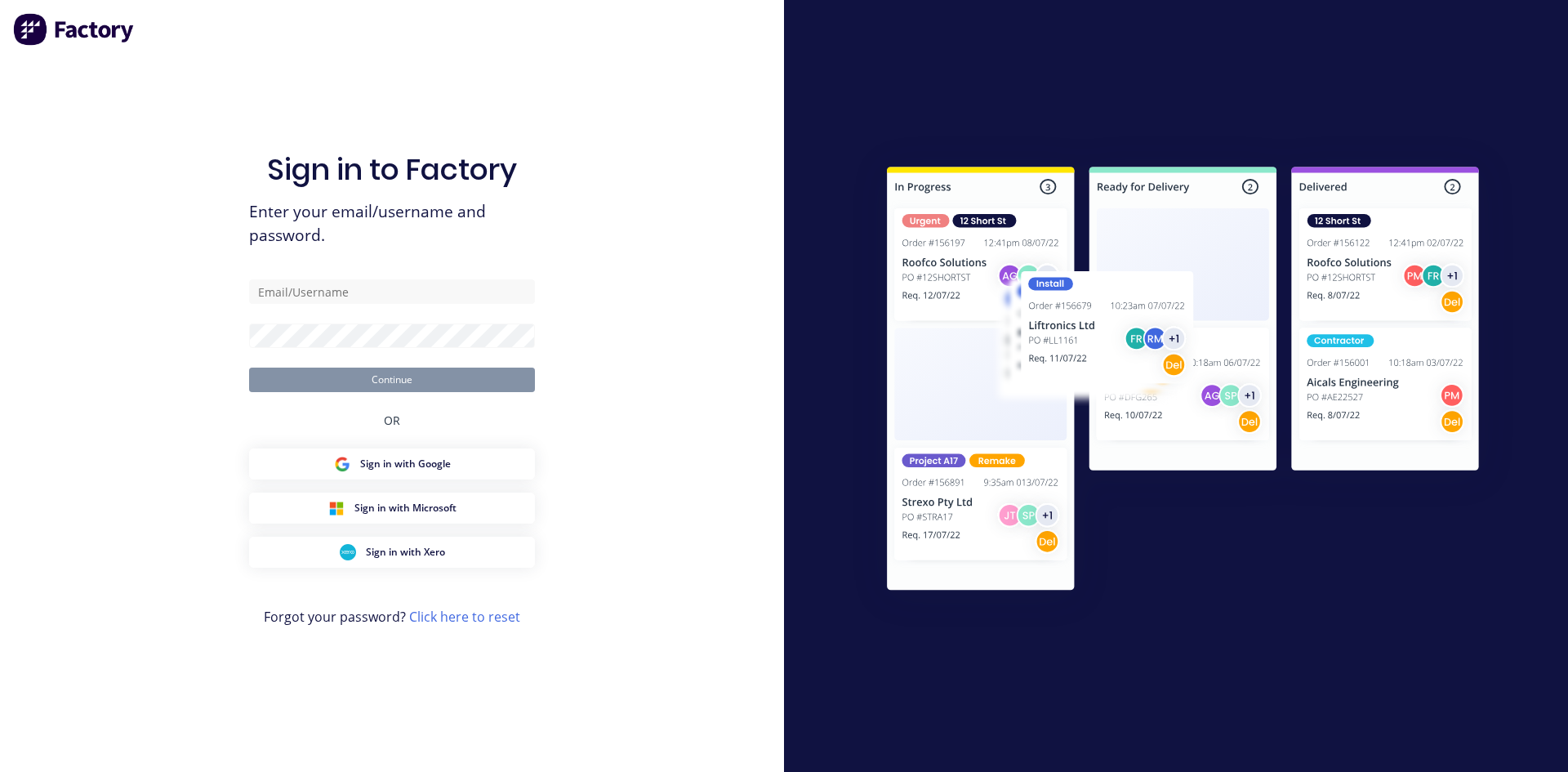
type input "[EMAIL_ADDRESS][DOMAIN_NAME]"
